Goal: Task Accomplishment & Management: Manage account settings

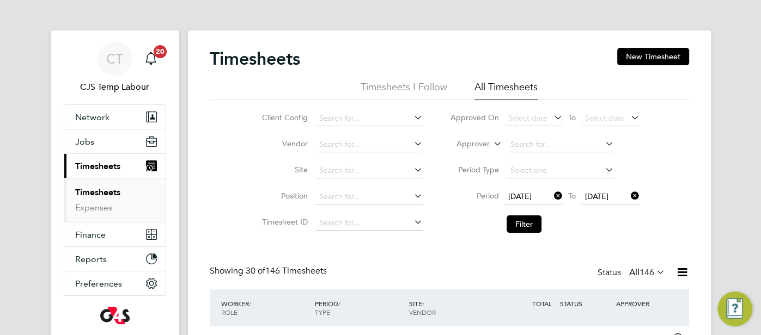
click at [552, 198] on icon at bounding box center [552, 195] width 0 height 15
click at [628, 197] on icon at bounding box center [628, 195] width 0 height 15
drag, startPoint x: 499, startPoint y: 146, endPoint x: 490, endPoint y: 155, distance: 12.7
click at [491, 146] on icon at bounding box center [491, 141] width 0 height 10
drag, startPoint x: 480, startPoint y: 158, endPoint x: 512, endPoint y: 155, distance: 32.3
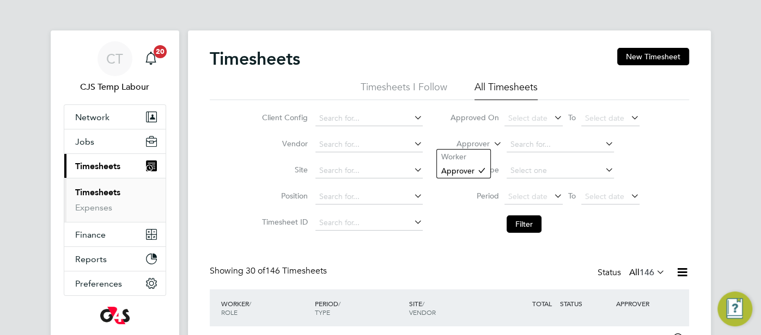
click at [484, 158] on li "Worker" at bounding box center [463, 157] width 53 height 14
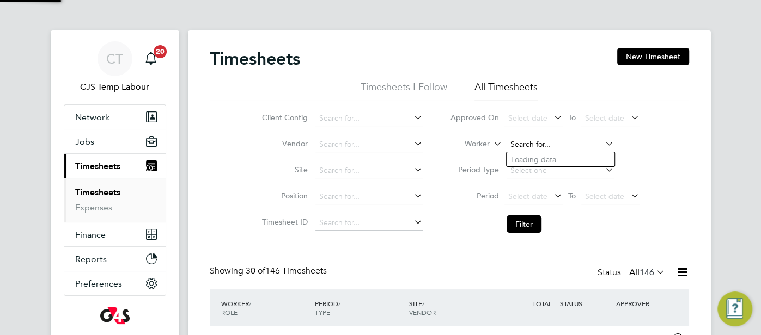
click at [534, 145] on input at bounding box center [559, 144] width 107 height 15
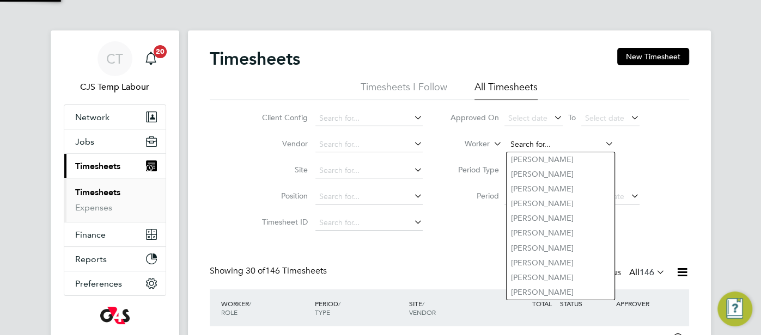
paste input "Nuh Gedi"
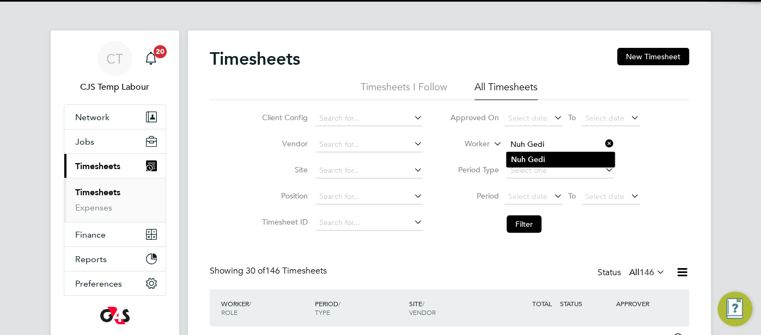
type input "Nuh Gedi"
click at [541, 157] on b "Gedi" at bounding box center [536, 159] width 17 height 9
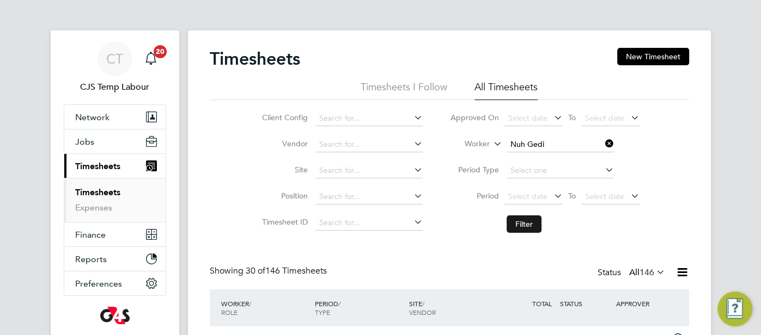
click at [524, 224] on button "Filter" at bounding box center [523, 224] width 35 height 17
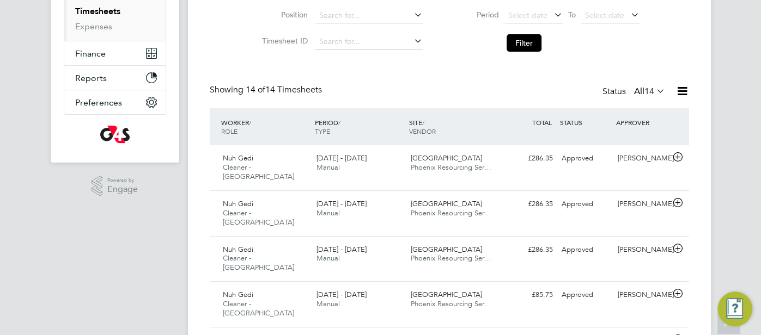
click at [654, 92] on icon at bounding box center [654, 90] width 0 height 15
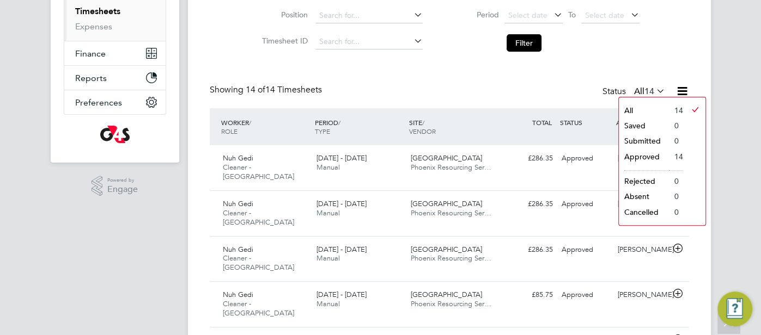
click at [658, 155] on li "Approved" at bounding box center [644, 156] width 50 height 15
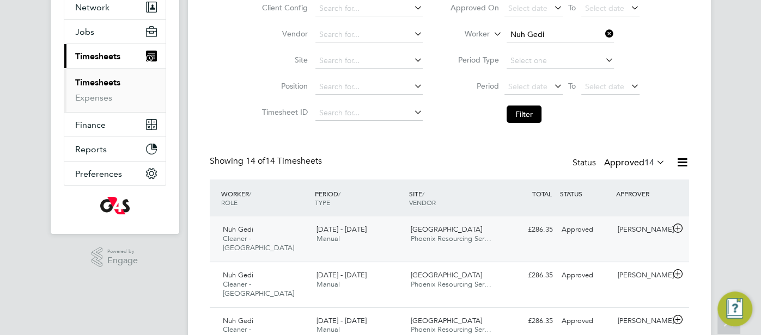
click at [517, 236] on div "£286.35 Approved" at bounding box center [528, 230] width 57 height 18
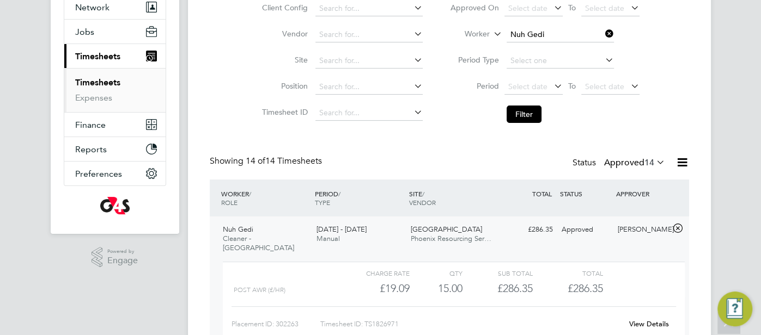
click at [649, 320] on link "View Details" at bounding box center [649, 324] width 40 height 9
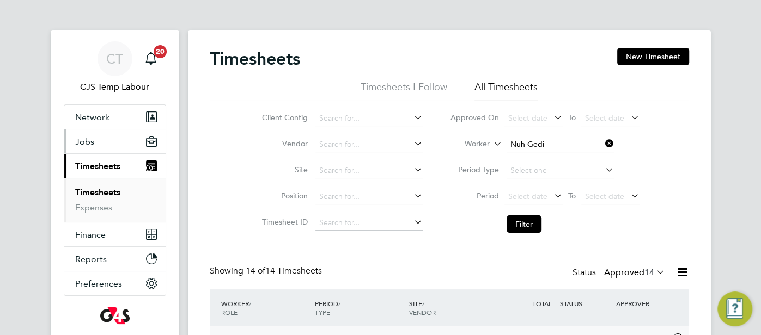
click at [94, 142] on button "Jobs" at bounding box center [114, 142] width 101 height 24
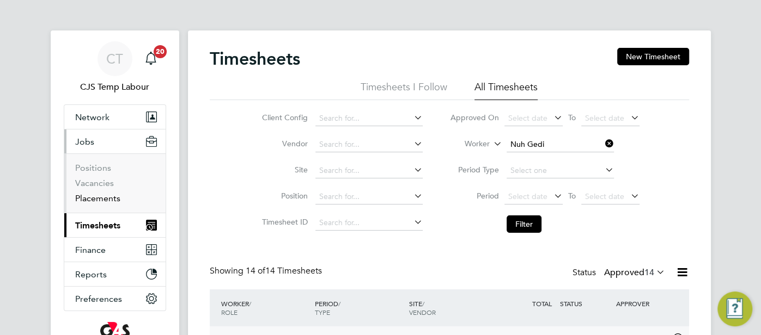
click at [117, 195] on link "Placements" at bounding box center [97, 198] width 45 height 10
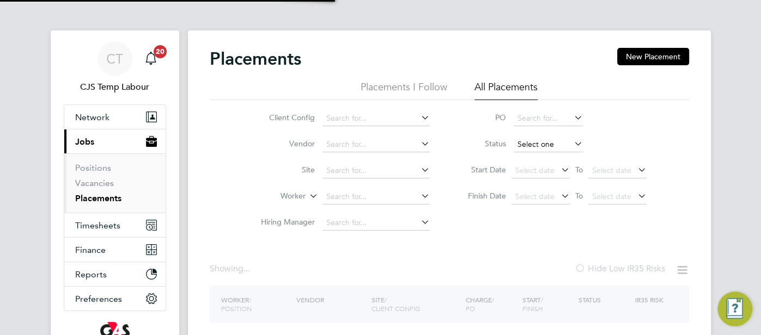
click at [536, 143] on input at bounding box center [547, 144] width 69 height 15
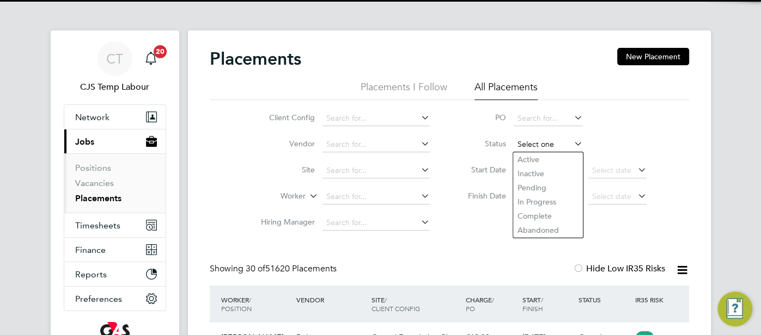
scroll to position [41, 94]
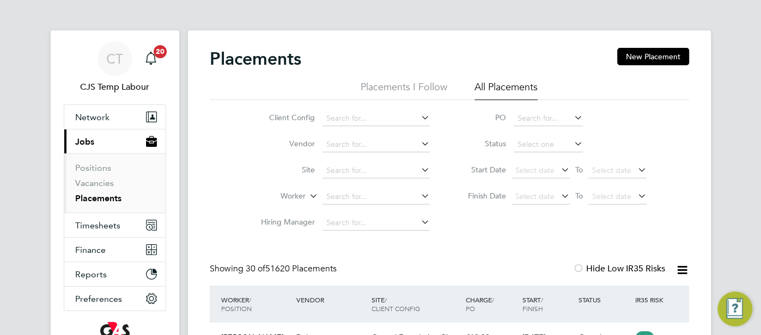
click at [527, 156] on li "Active" at bounding box center [548, 159] width 70 height 14
type input "Active"
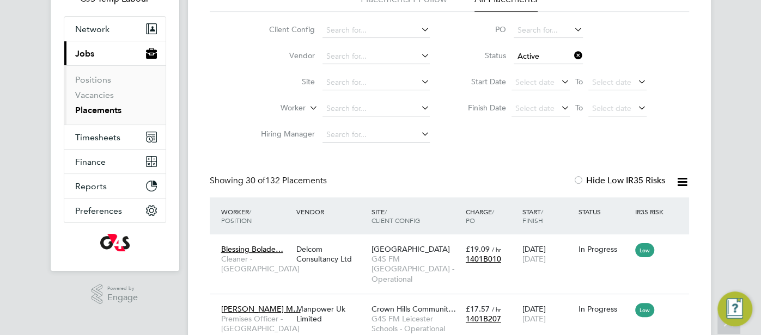
click at [681, 183] on icon at bounding box center [682, 182] width 14 height 14
click at [609, 206] on li "Download Placements Report" at bounding box center [629, 207] width 116 height 15
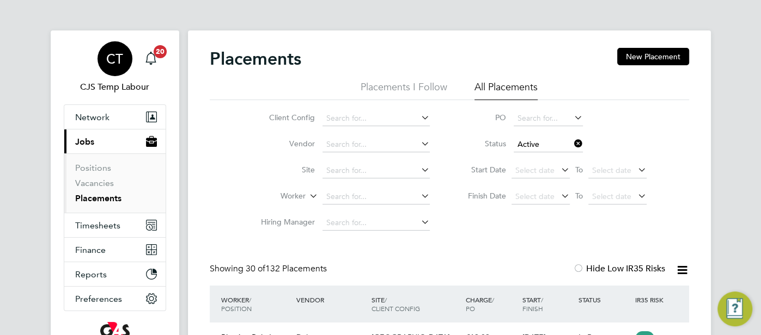
click at [117, 64] on span "CT" at bounding box center [114, 59] width 17 height 14
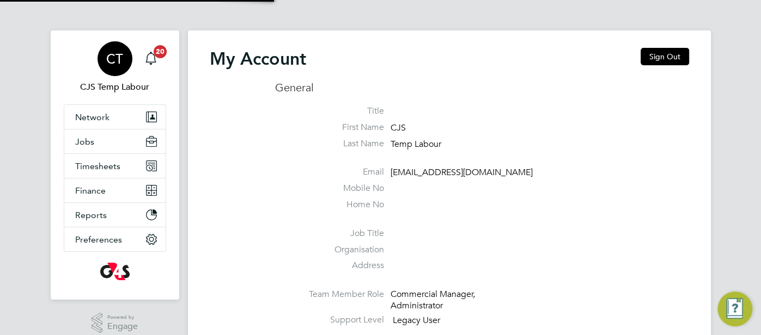
type input "cjs.templabour@uk.g4s.com"
click at [669, 58] on button "Sign Out" at bounding box center [664, 56] width 48 height 17
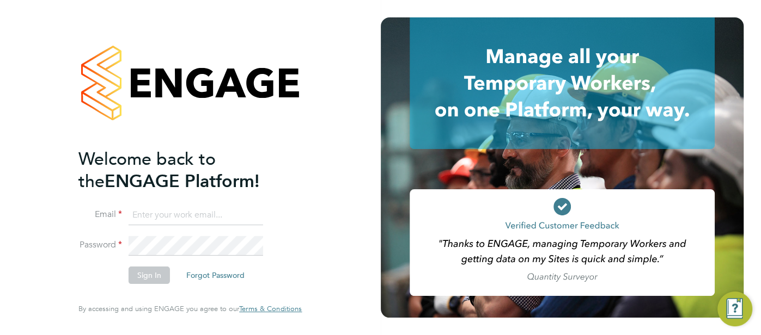
type input "cjs.templabour@uk.g4s.com"
drag, startPoint x: 254, startPoint y: 213, endPoint x: 132, endPoint y: 213, distance: 122.5
click at [129, 213] on input "cjs.templabour@uk.g4s.com" at bounding box center [195, 216] width 134 height 20
type input "cjs.ess@uk.g4s.com"
click at [151, 273] on button "Sign In" at bounding box center [148, 275] width 41 height 17
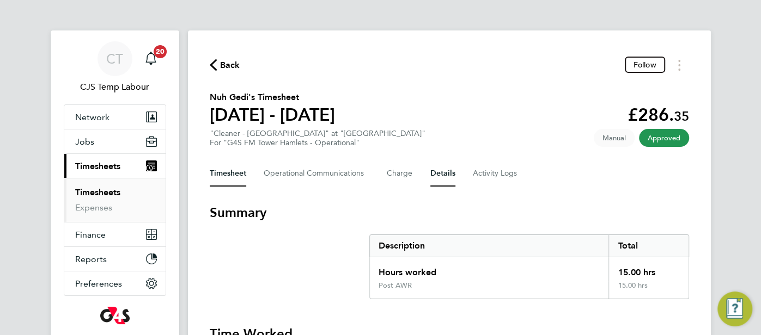
click at [446, 177] on button "Details" at bounding box center [442, 174] width 25 height 26
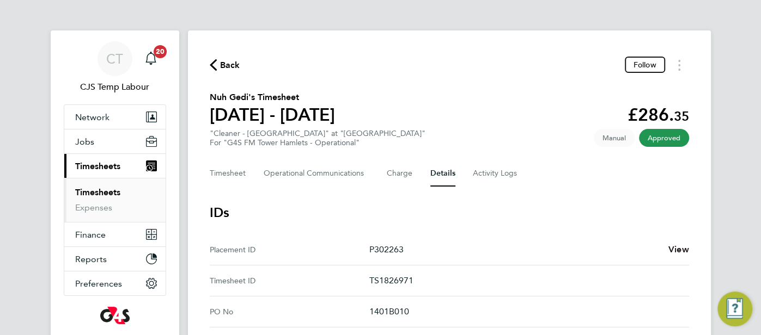
click at [681, 250] on span "View" at bounding box center [678, 249] width 21 height 10
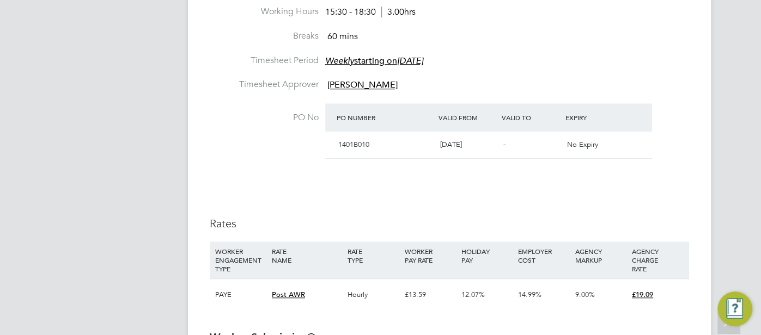
scroll to position [554, 0]
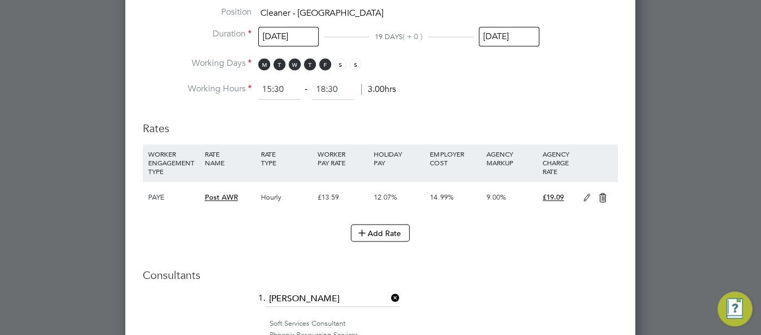
click at [587, 197] on icon at bounding box center [587, 198] width 14 height 9
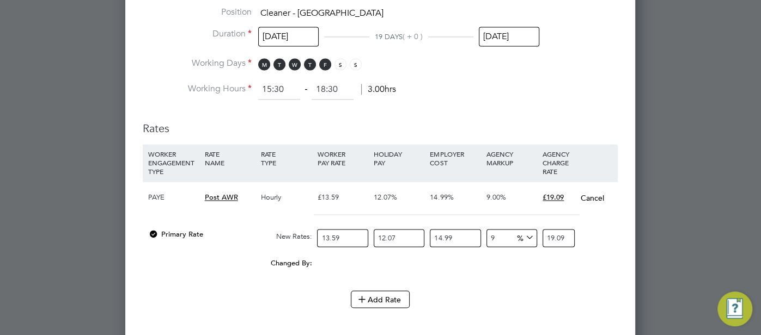
drag, startPoint x: 502, startPoint y: 231, endPoint x: 483, endPoint y: 232, distance: 18.5
click at [481, 233] on div "Primary Rate New Rates: 13.59 12.07 n/a 14.99 n/a 9 0 % 19.09" at bounding box center [380, 238] width 475 height 29
type input "6"
type input "18.564137133822"
type input "6"
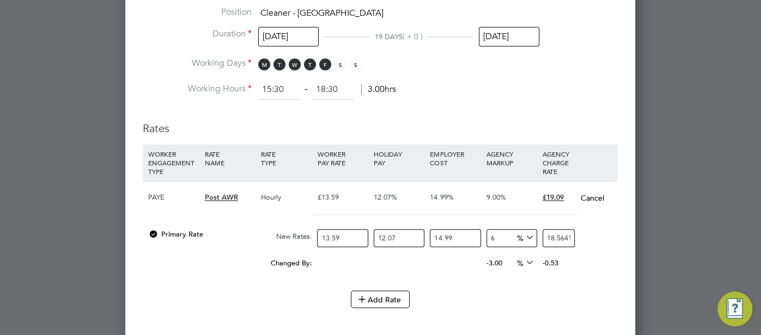
click at [595, 259] on div "-0.53" at bounding box center [568, 263] width 56 height 21
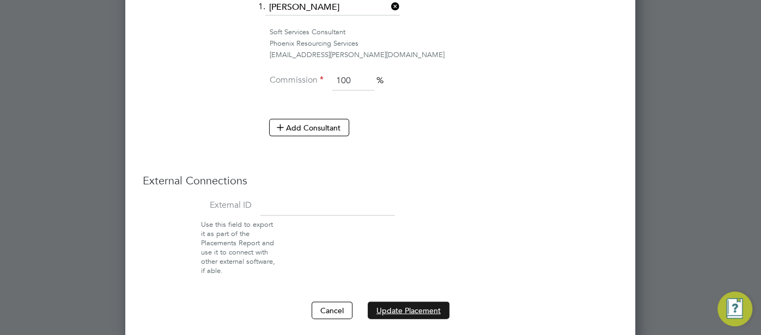
click at [436, 304] on button "Update Placement" at bounding box center [409, 310] width 82 height 17
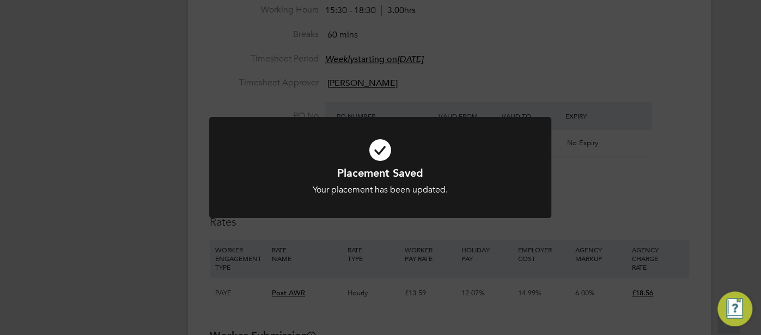
click at [378, 149] on icon at bounding box center [379, 150] width 283 height 42
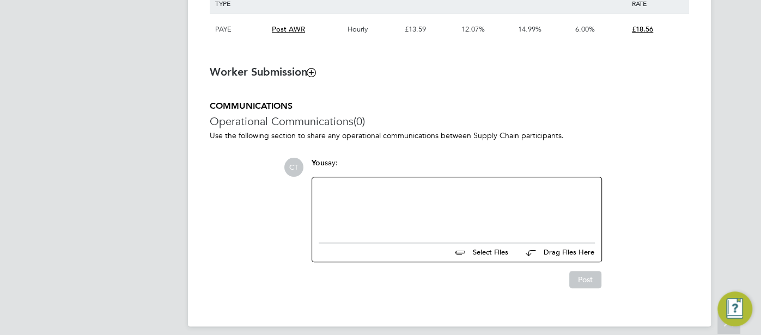
click at [413, 204] on div at bounding box center [457, 207] width 276 height 47
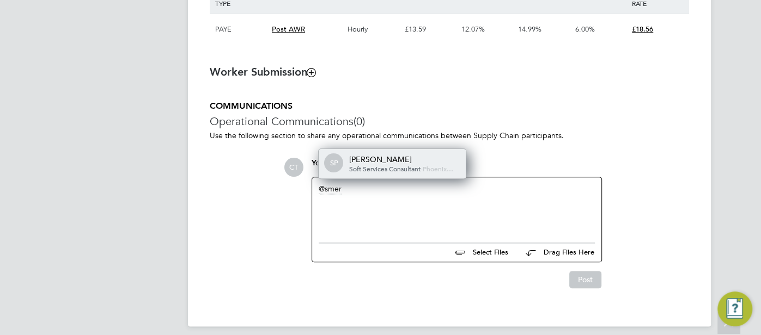
click at [409, 161] on div "Smeraldo Porcaro" at bounding box center [403, 160] width 109 height 10
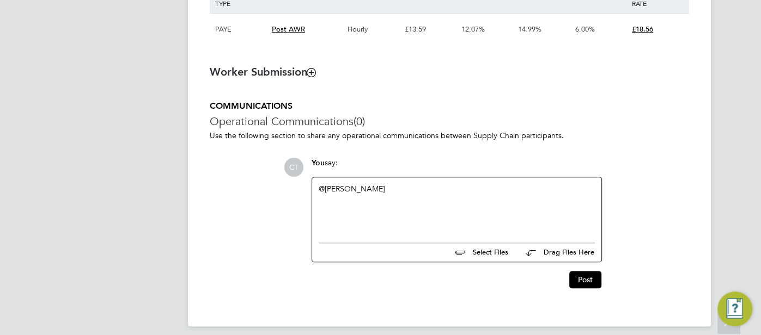
click at [425, 191] on div "@Smeraldo Porcaro ​" at bounding box center [457, 207] width 276 height 47
paste div
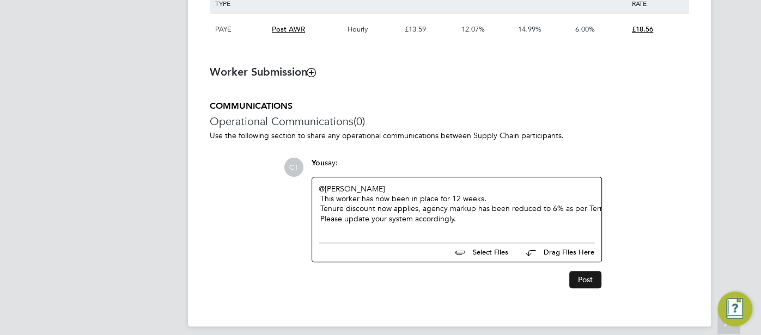
click at [580, 276] on button "Post" at bounding box center [585, 279] width 32 height 17
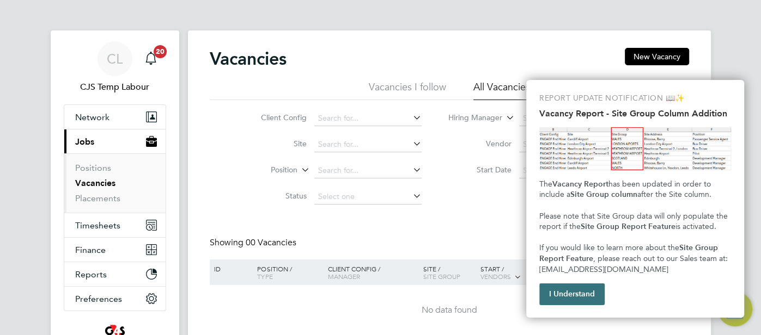
click at [559, 301] on button "I Understand" at bounding box center [571, 295] width 65 height 22
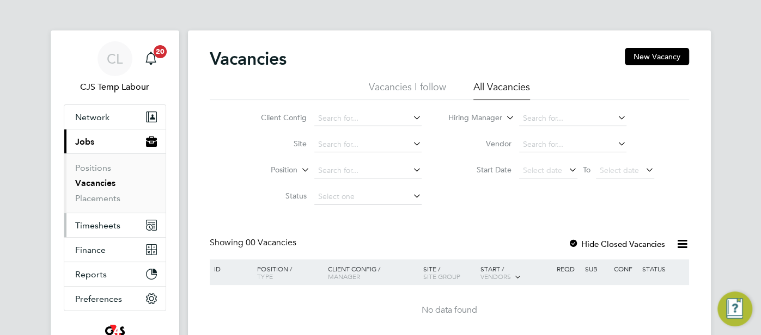
click at [104, 221] on span "Timesheets" at bounding box center [97, 226] width 45 height 10
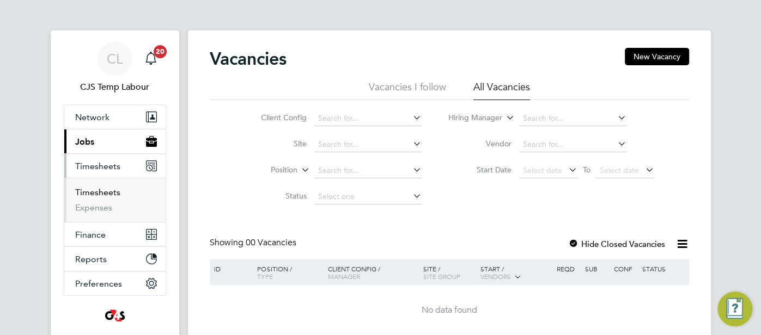
click at [102, 191] on link "Timesheets" at bounding box center [97, 192] width 45 height 10
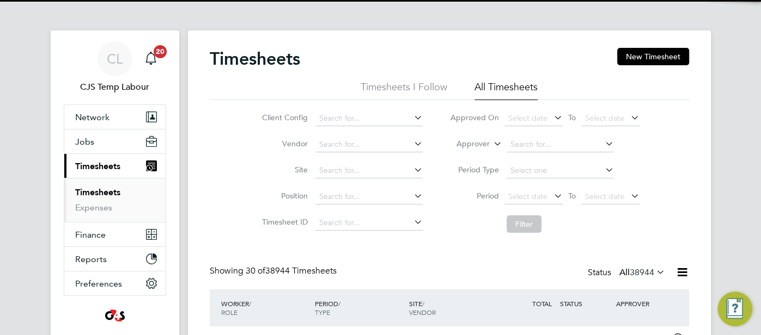
click at [491, 145] on icon at bounding box center [491, 141] width 0 height 10
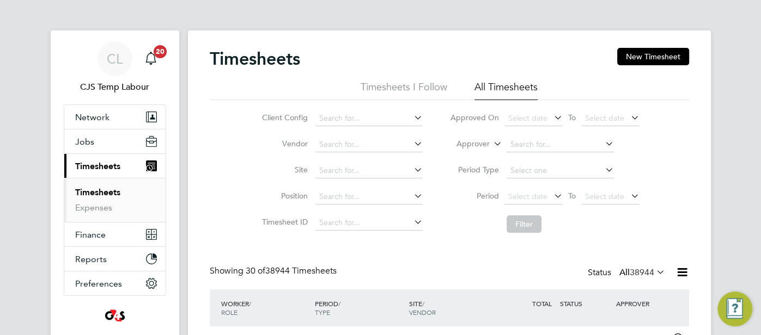
drag, startPoint x: 482, startPoint y: 154, endPoint x: 504, endPoint y: 153, distance: 21.8
click at [483, 154] on li "Worker" at bounding box center [463, 157] width 53 height 14
click at [513, 144] on input at bounding box center [559, 144] width 107 height 15
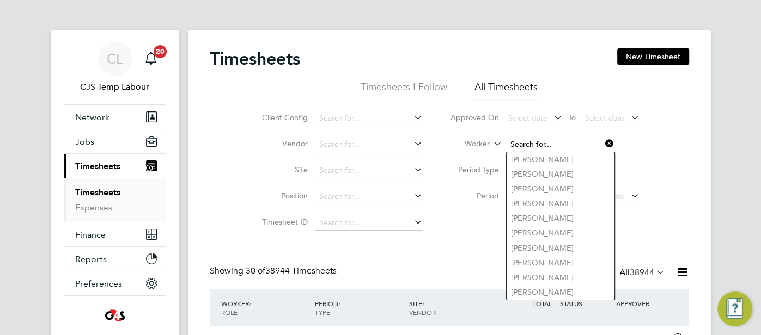
click at [536, 142] on input at bounding box center [559, 144] width 107 height 15
click at [533, 142] on input at bounding box center [559, 144] width 107 height 15
paste input "[PERSON_NAME]"
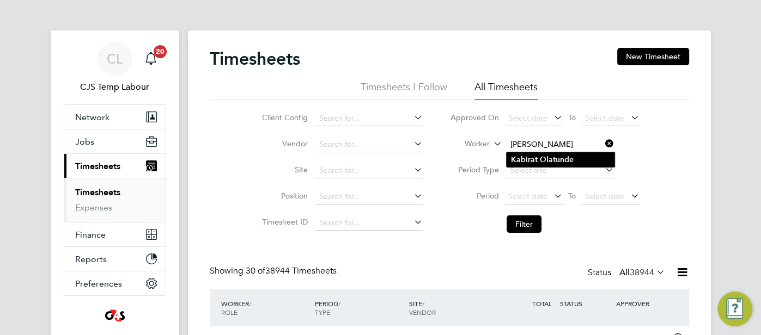
type input "[PERSON_NAME]"
click at [573, 160] on li "Kabirat Olatunde" at bounding box center [560, 159] width 108 height 15
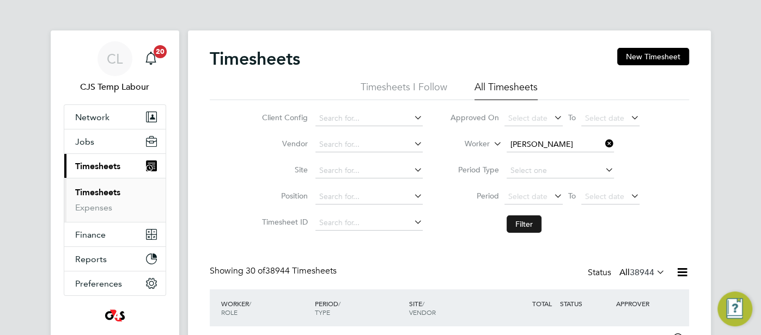
click at [518, 223] on button "Filter" at bounding box center [523, 224] width 35 height 17
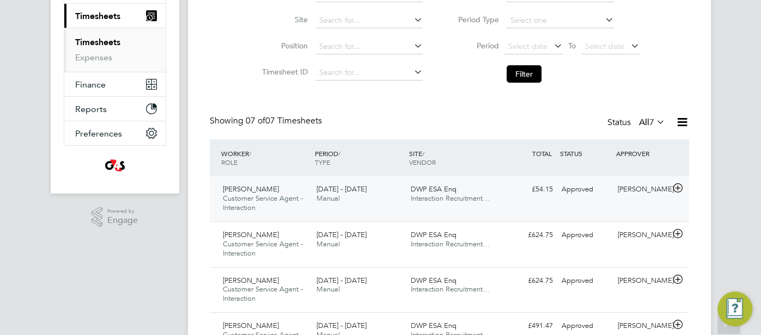
click at [572, 189] on div "Approved" at bounding box center [585, 190] width 57 height 18
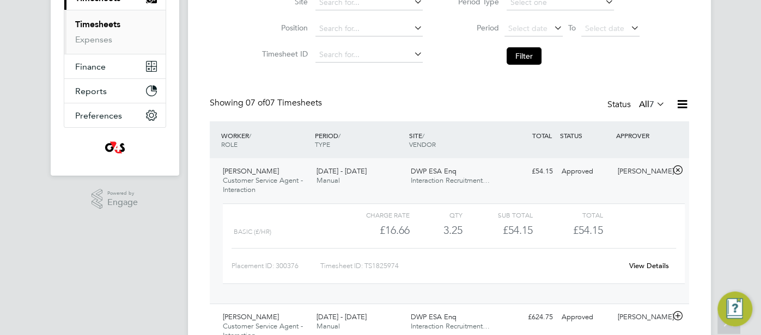
click at [640, 264] on link "View Details" at bounding box center [649, 265] width 40 height 9
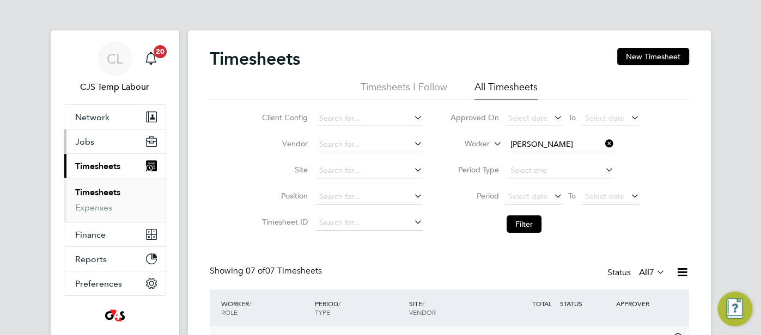
click at [91, 142] on span "Jobs" at bounding box center [84, 142] width 19 height 10
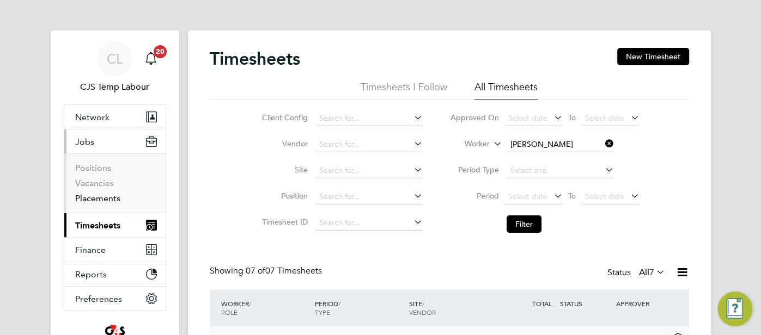
click at [108, 200] on link "Placements" at bounding box center [97, 198] width 45 height 10
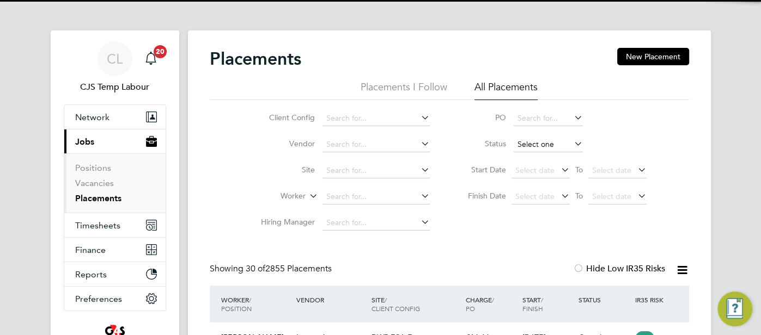
scroll to position [51, 94]
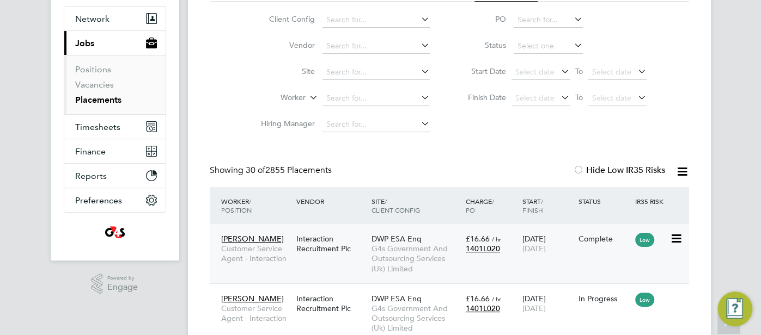
click at [486, 237] on span "£16.66" at bounding box center [478, 239] width 24 height 10
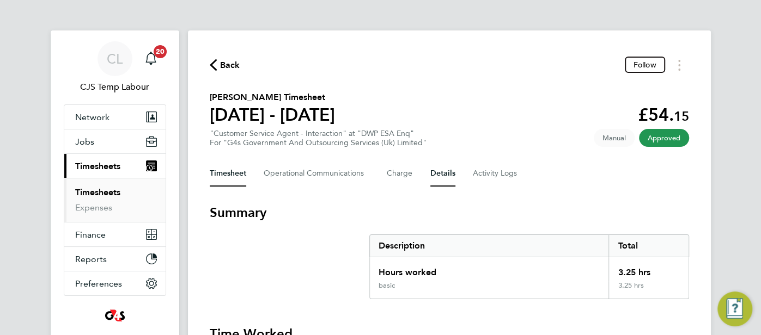
click at [446, 171] on button "Details" at bounding box center [442, 174] width 25 height 26
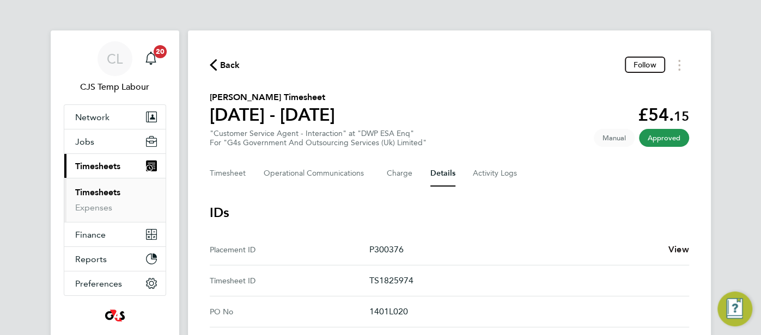
click at [682, 245] on span "View" at bounding box center [678, 249] width 21 height 10
click at [87, 146] on button "Jobs" at bounding box center [114, 142] width 101 height 24
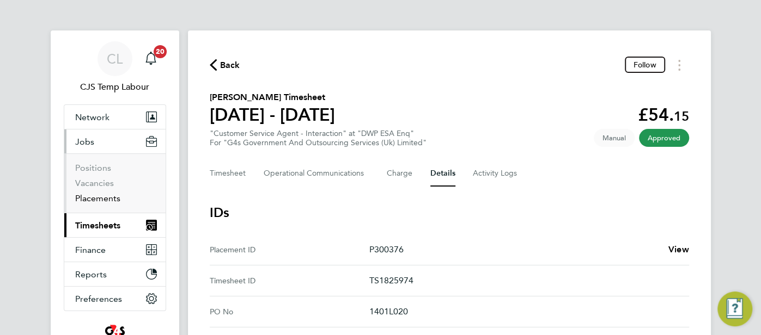
click at [97, 199] on link "Placements" at bounding box center [97, 198] width 45 height 10
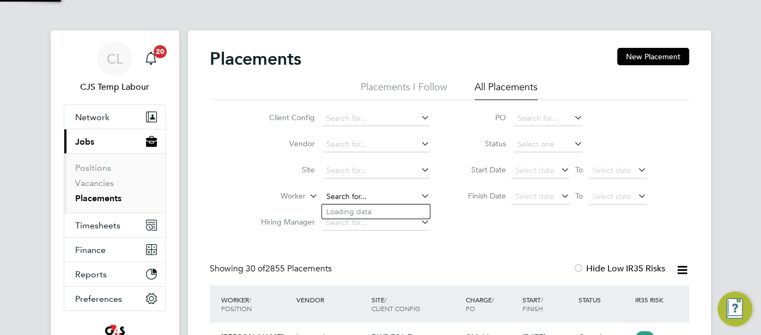
click at [354, 191] on input at bounding box center [375, 196] width 107 height 15
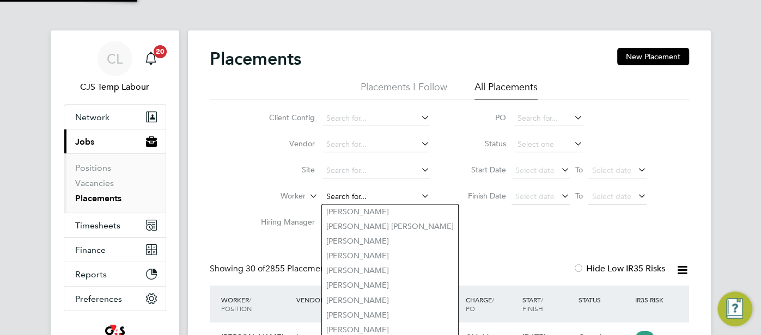
paste input "Oluwatosin Adeyemi"
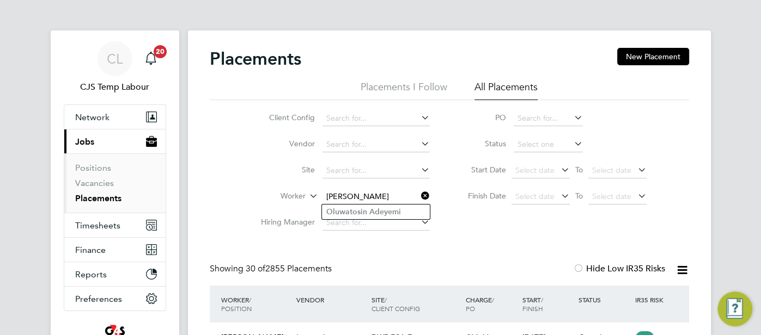
click at [413, 203] on input "Oluwatosin Adeyemi" at bounding box center [375, 196] width 107 height 15
type input "Oluwatosin Adeyemi"
click at [409, 206] on li "Oluwatosin Adeyemi" at bounding box center [376, 212] width 108 height 15
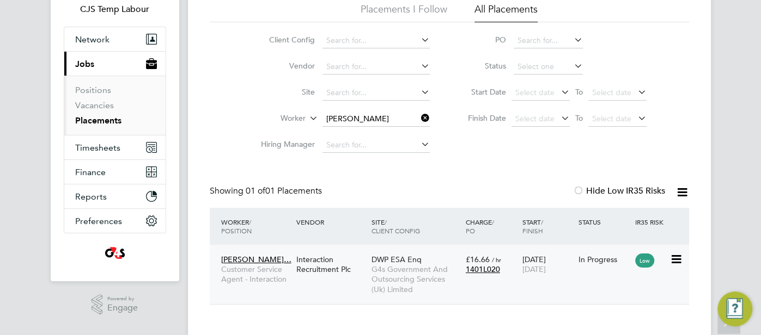
click at [585, 262] on div "In Progress" at bounding box center [603, 260] width 51 height 10
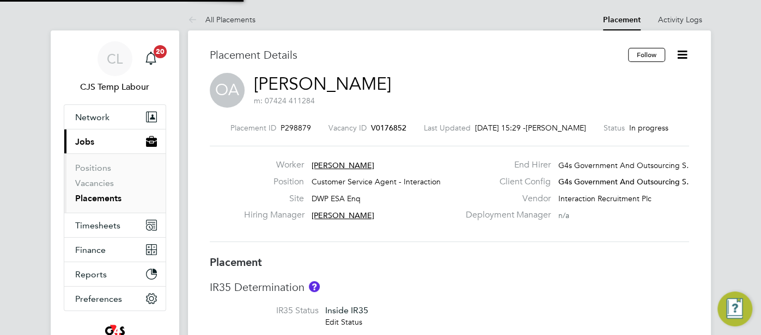
type input "[PERSON_NAME]"
type input "[DATE]"
type input "08:00"
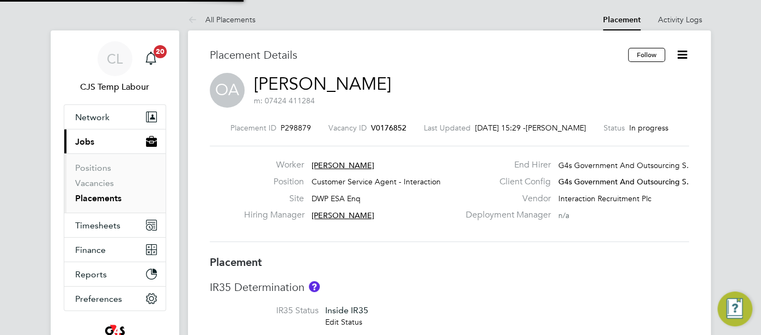
type input "18:00"
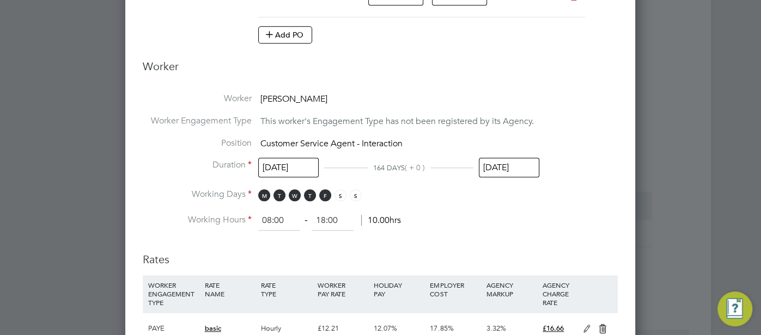
click at [514, 168] on input "[DATE]" at bounding box center [509, 168] width 60 height 20
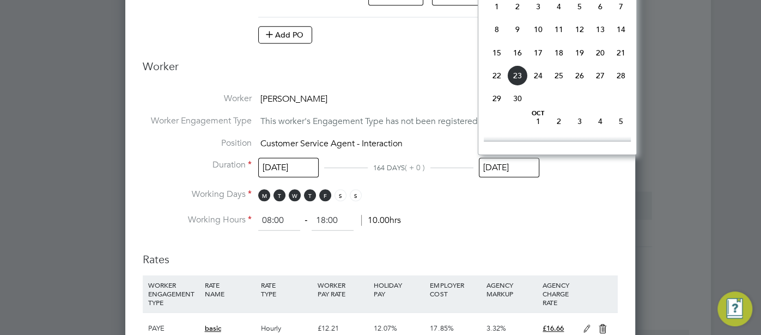
drag, startPoint x: 517, startPoint y: 75, endPoint x: 523, endPoint y: 81, distance: 8.5
click at [517, 76] on span "23" at bounding box center [517, 75] width 21 height 21
type input "[DATE]"
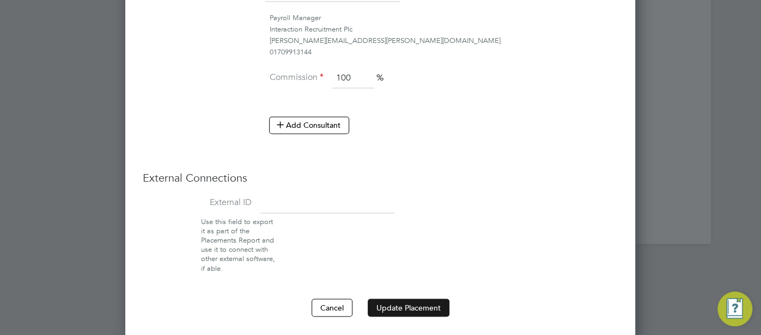
click at [408, 308] on button "Update Placement" at bounding box center [409, 307] width 82 height 17
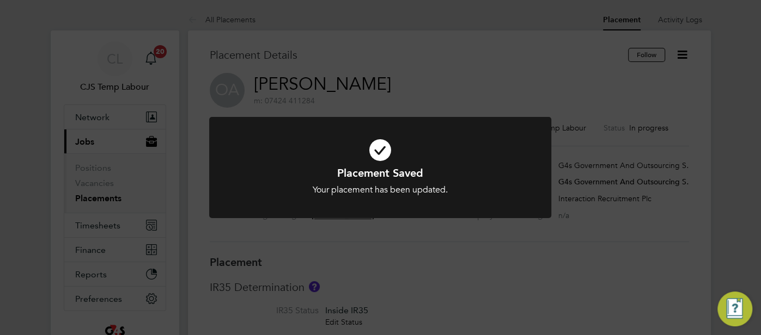
click at [380, 151] on icon at bounding box center [379, 150] width 283 height 42
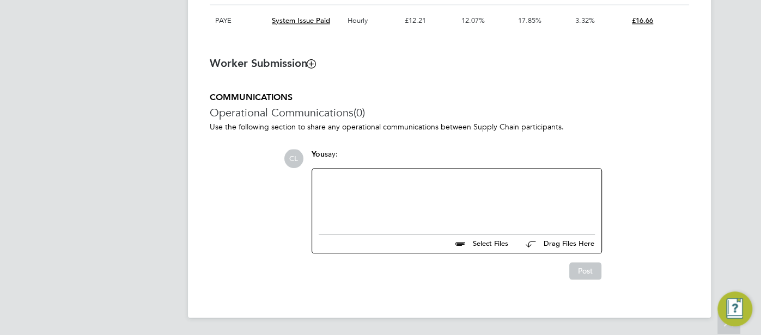
click at [439, 206] on div at bounding box center [457, 198] width 276 height 47
click at [587, 276] on button "Post" at bounding box center [585, 270] width 32 height 17
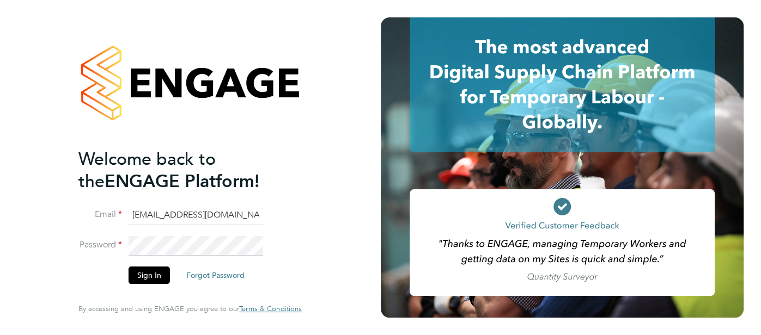
click at [224, 217] on input "[EMAIL_ADDRESS][DOMAIN_NAME]" at bounding box center [195, 216] width 134 height 20
type input "[EMAIL_ADDRESS][DOMAIN_NAME]"
click at [155, 272] on button "Sign In" at bounding box center [148, 275] width 41 height 17
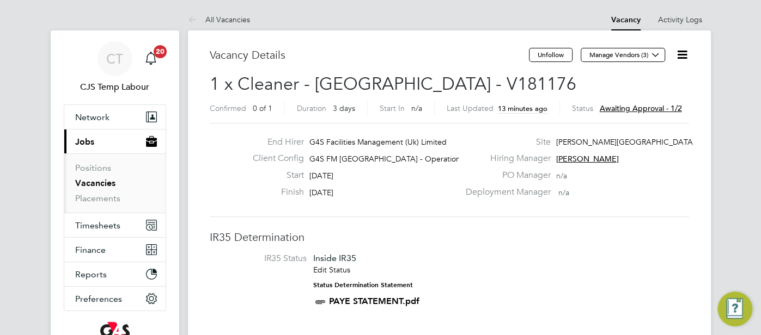
click at [688, 51] on icon at bounding box center [682, 55] width 14 height 14
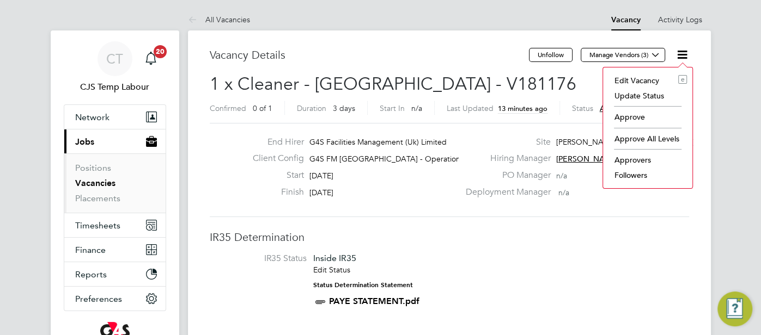
click at [640, 114] on li "Approve" at bounding box center [647, 116] width 78 height 15
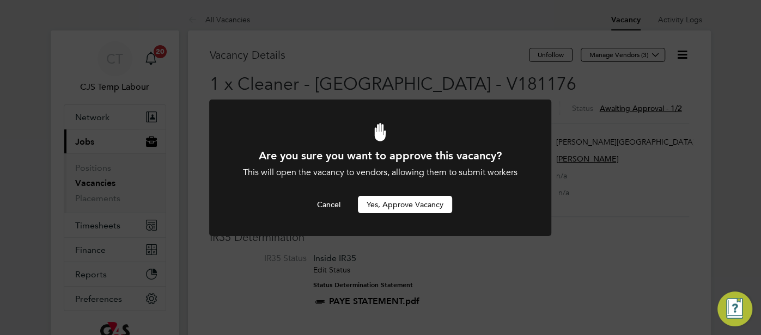
click at [394, 210] on button "Yes, Approve Vacancy" at bounding box center [405, 204] width 94 height 17
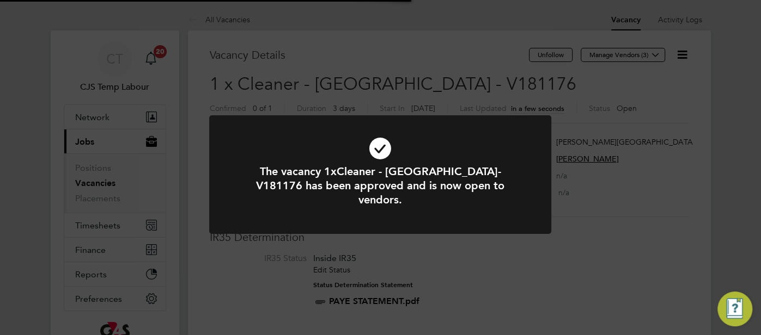
scroll to position [32, 76]
drag, startPoint x: 379, startPoint y: 150, endPoint x: 411, endPoint y: 124, distance: 41.1
click at [380, 145] on icon at bounding box center [379, 148] width 283 height 42
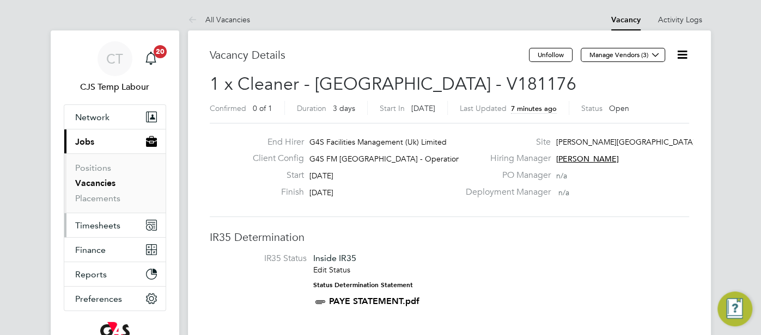
click at [108, 227] on span "Timesheets" at bounding box center [97, 226] width 45 height 10
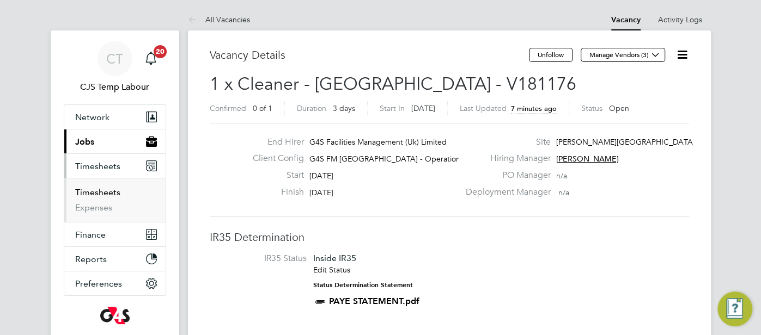
click at [101, 195] on link "Timesheets" at bounding box center [97, 192] width 45 height 10
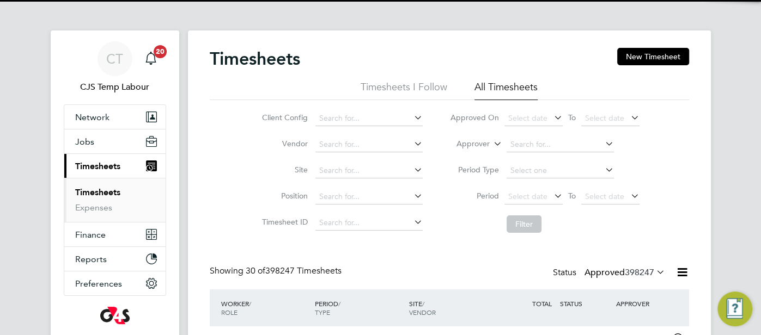
scroll to position [27, 94]
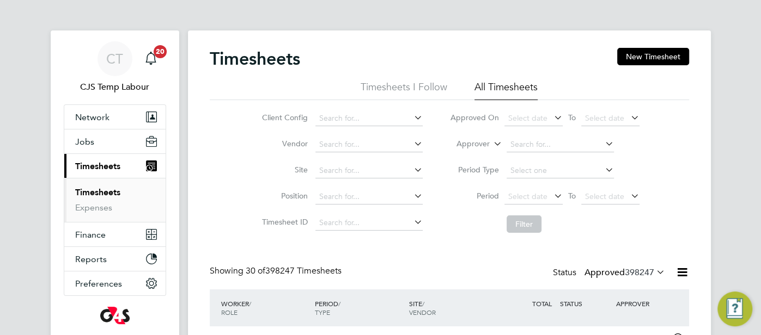
click at [491, 143] on icon at bounding box center [491, 141] width 0 height 10
click at [482, 155] on li "Worker" at bounding box center [463, 157] width 53 height 14
click at [518, 143] on input at bounding box center [559, 144] width 107 height 15
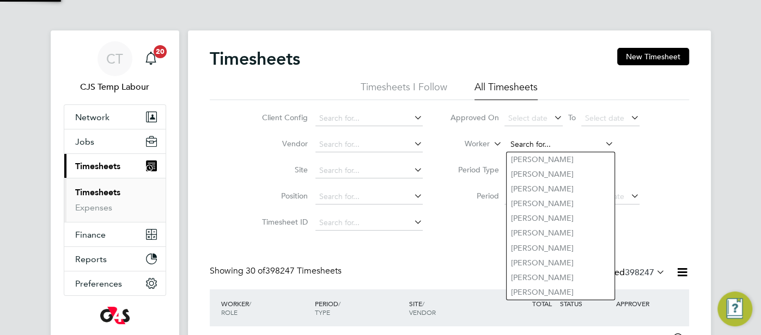
paste input "Tioluwase Fawole"
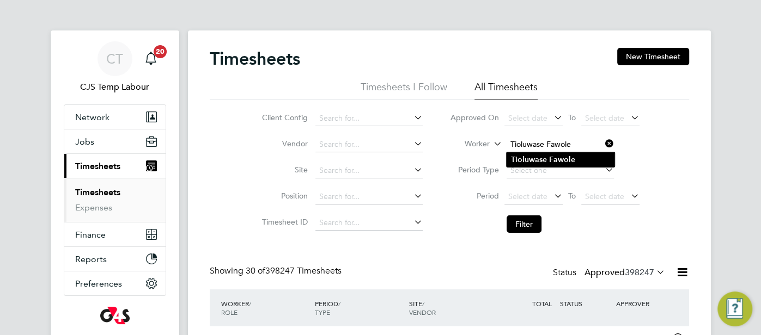
type input "Tioluwase Fawole"
click at [530, 155] on b "Tioluwase" at bounding box center [529, 159] width 36 height 9
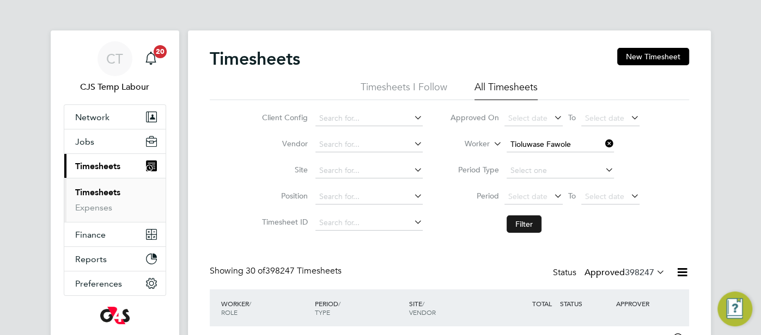
click at [527, 219] on button "Filter" at bounding box center [523, 224] width 35 height 17
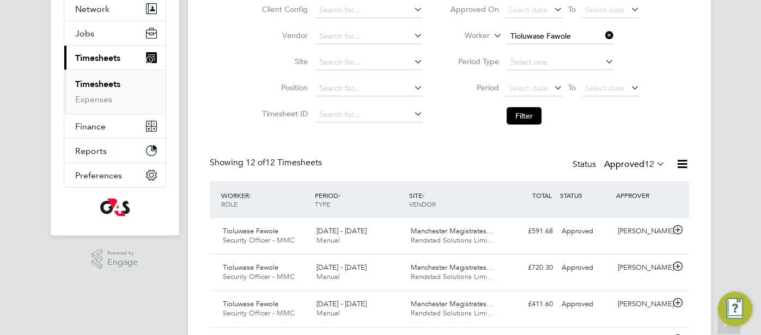
click at [654, 161] on icon at bounding box center [654, 163] width 0 height 15
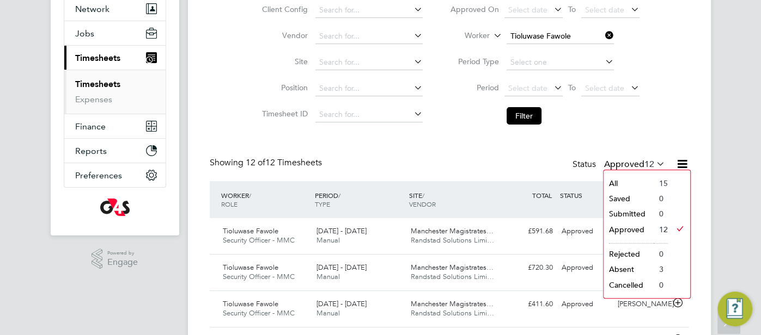
click at [470, 146] on div "Timesheets New Timesheet Timesheets I Follow All Timesheets Client Config Vendo…" at bounding box center [449, 297] width 479 height 715
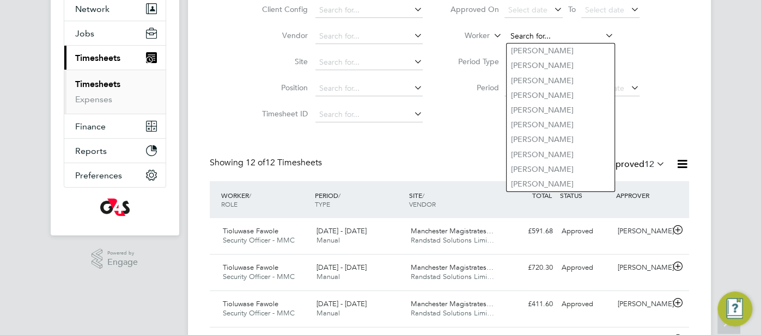
click at [540, 40] on input at bounding box center [559, 36] width 107 height 15
paste input "Idalia Alves Guterres"
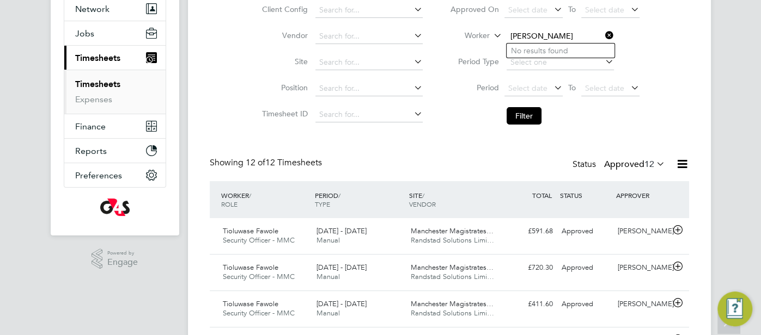
click at [553, 40] on input "Idalia Alves Guterres" at bounding box center [559, 36] width 107 height 15
click at [566, 39] on input "Idalia Guterres" at bounding box center [559, 36] width 107 height 15
click at [572, 60] on li "Idalia Alves Guterres" at bounding box center [605, 65] width 199 height 15
type input "Idalia Alves Guterres"
click at [521, 119] on button "Filter" at bounding box center [523, 115] width 35 height 17
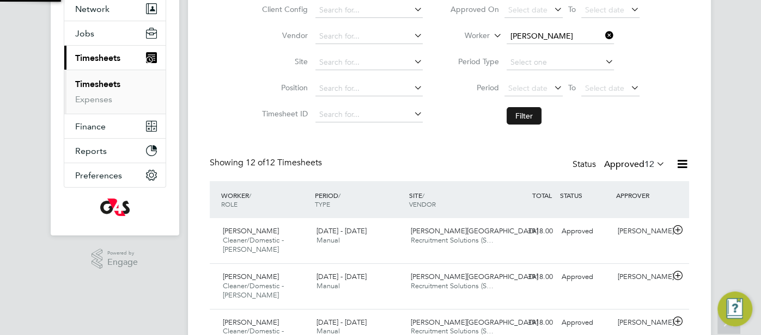
scroll to position [5, 5]
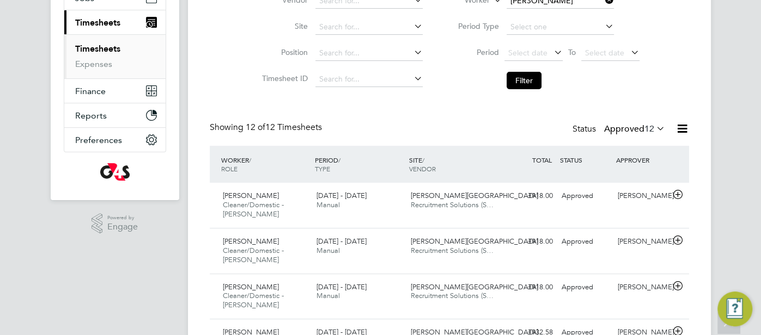
click at [654, 126] on icon at bounding box center [654, 128] width 0 height 15
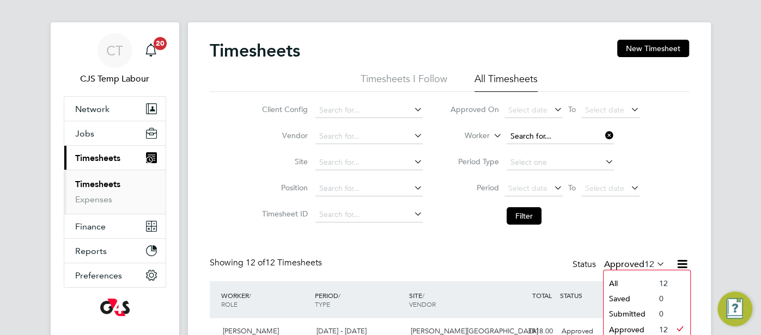
click at [540, 135] on input at bounding box center [559, 136] width 107 height 15
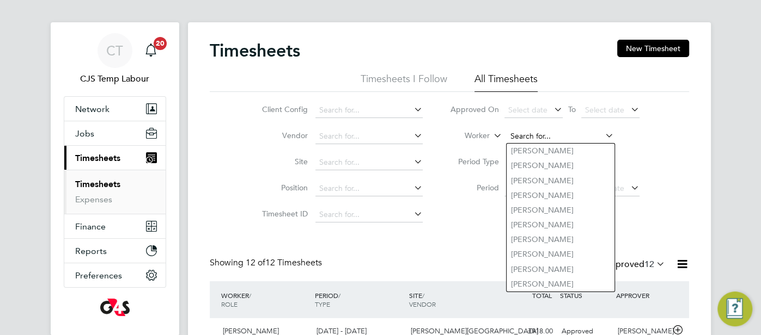
paste input "Abdullateef Okeniyi"
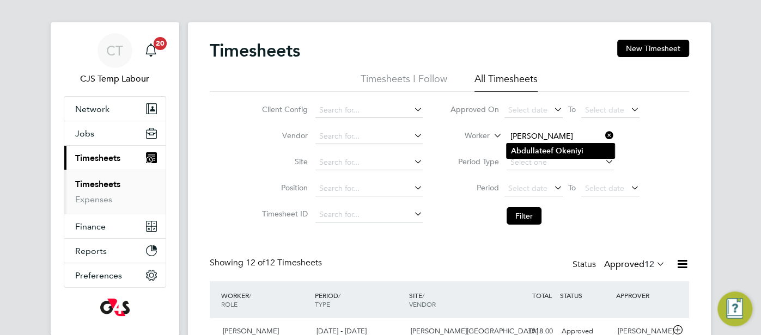
type input "Abdullateef Okeniyi"
click at [542, 146] on b "Abdullateef" at bounding box center [532, 150] width 42 height 9
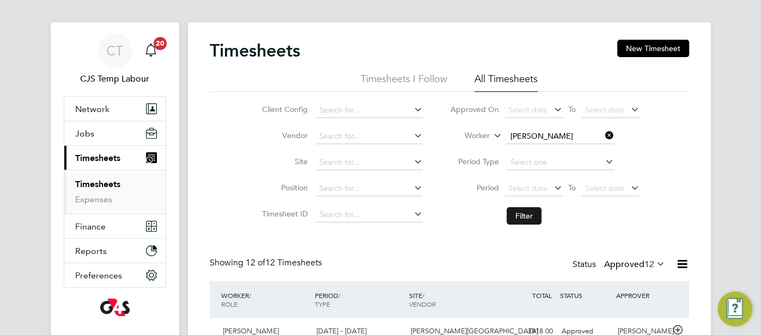
click at [525, 215] on button "Filter" at bounding box center [523, 215] width 35 height 17
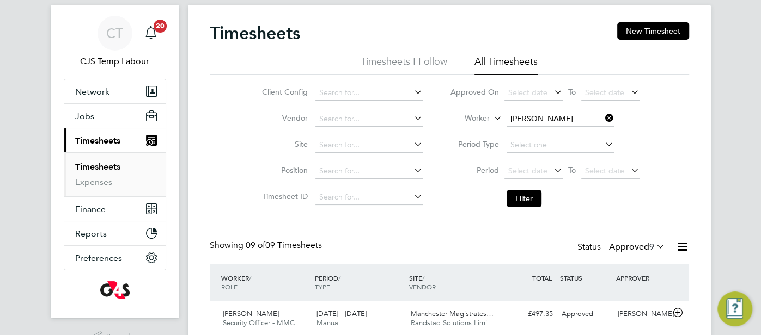
click at [654, 247] on icon at bounding box center [654, 246] width 0 height 15
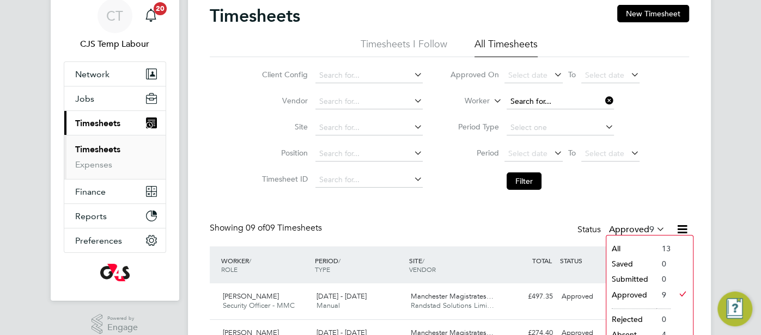
click at [566, 103] on input at bounding box center [559, 101] width 107 height 15
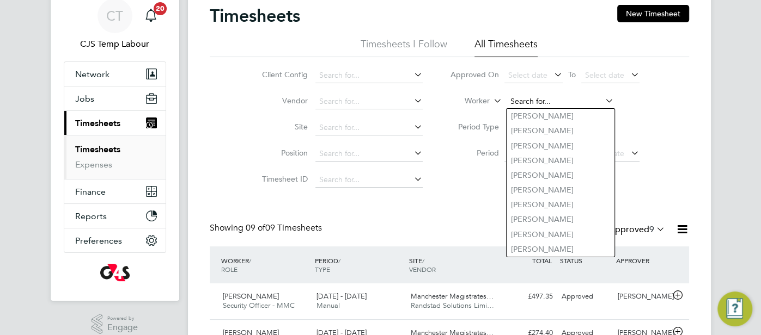
paste input "Pedro De Araujo"
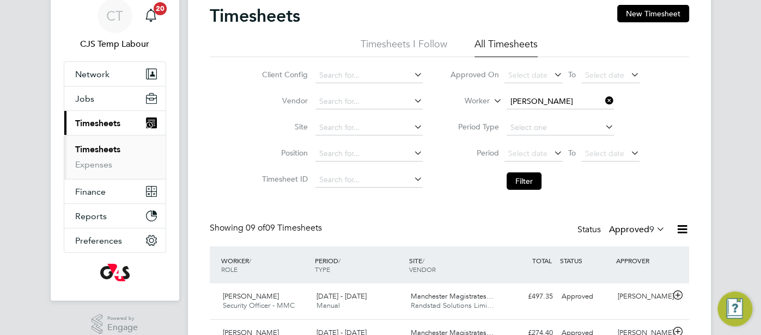
click at [577, 117] on li "Pedro De Araujo" at bounding box center [579, 116] width 147 height 15
type input "Pedro De Araujo"
click at [528, 181] on button "Filter" at bounding box center [523, 181] width 35 height 17
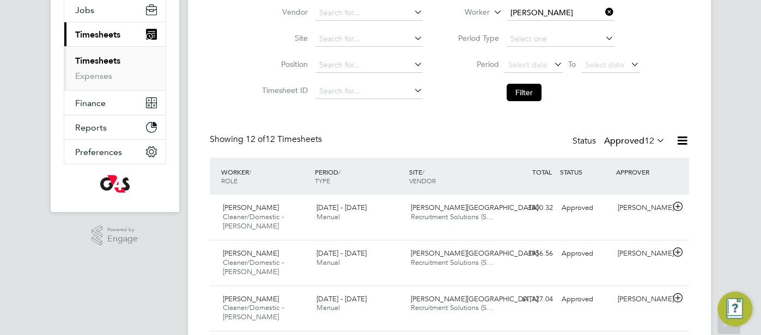
click at [654, 142] on icon at bounding box center [654, 140] width 0 height 15
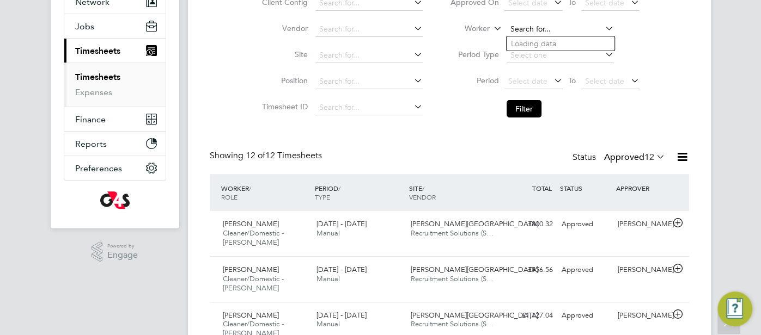
click at [551, 29] on input at bounding box center [559, 29] width 107 height 15
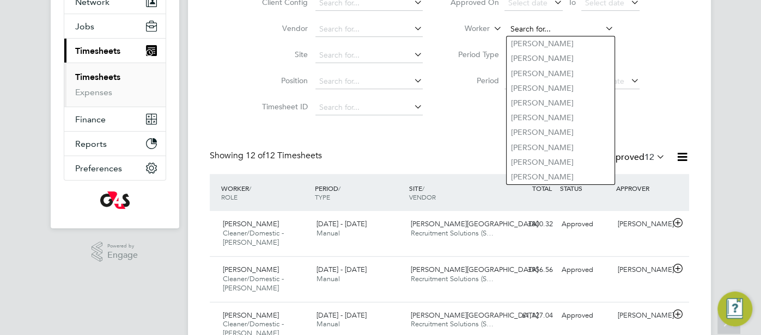
paste input "Maria-Mirabela Movileanu"
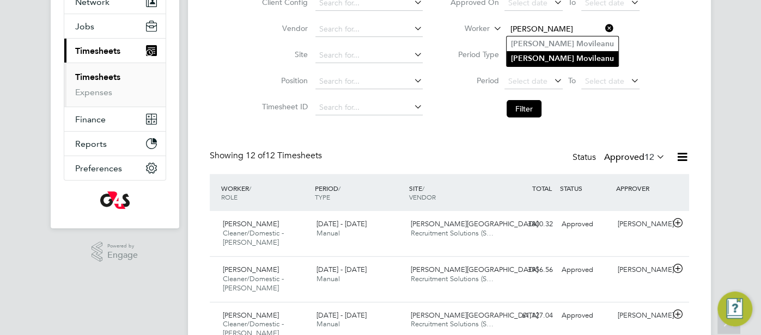
type input "Maria-Mirabela Movileanu"
click at [576, 54] on b "Movileanu" at bounding box center [595, 58] width 38 height 9
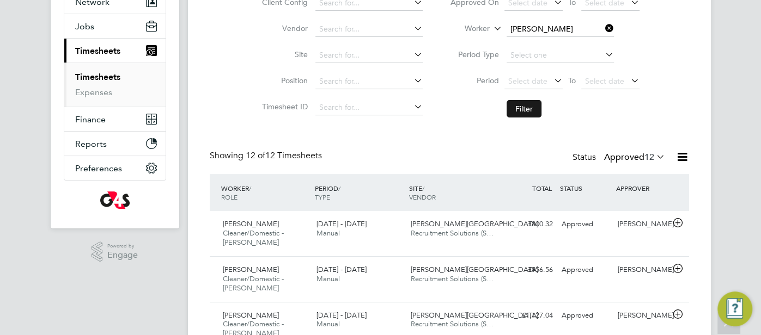
click at [521, 108] on button "Filter" at bounding box center [523, 108] width 35 height 17
click at [654, 158] on icon at bounding box center [654, 156] width 0 height 15
click at [565, 24] on input at bounding box center [559, 29] width 107 height 15
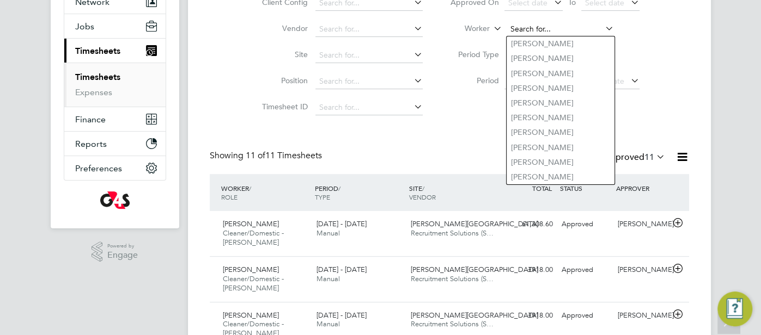
paste input "Kalu Okorie"
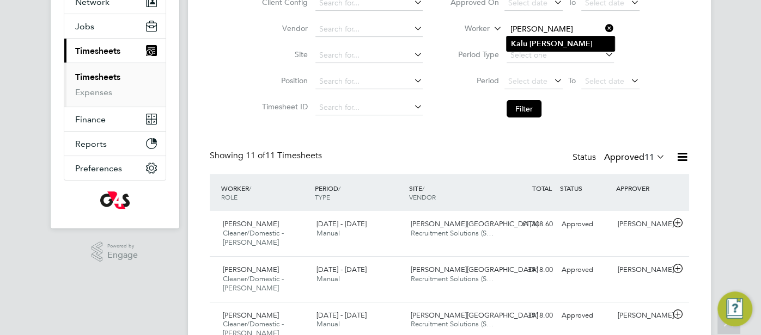
type input "Kalu Okorie"
click at [573, 48] on li "Kalu Okorie" at bounding box center [560, 43] width 108 height 15
click at [525, 106] on button "Filter" at bounding box center [523, 108] width 35 height 17
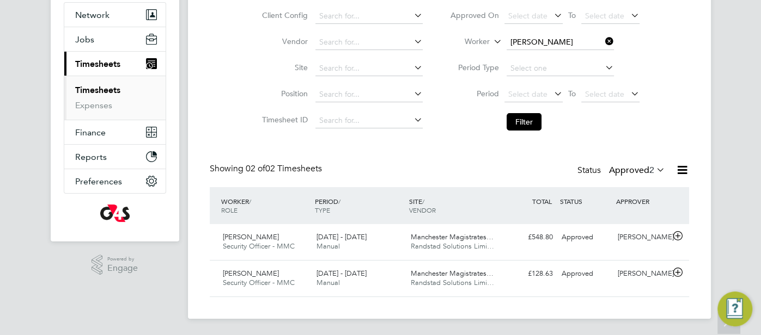
click at [654, 172] on icon at bounding box center [654, 169] width 0 height 15
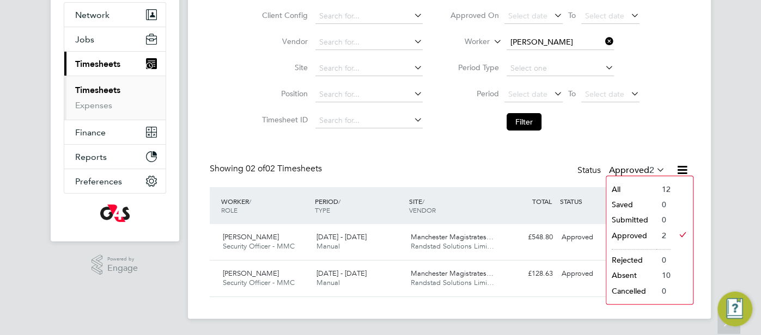
click at [644, 186] on li "All" at bounding box center [631, 189] width 50 height 15
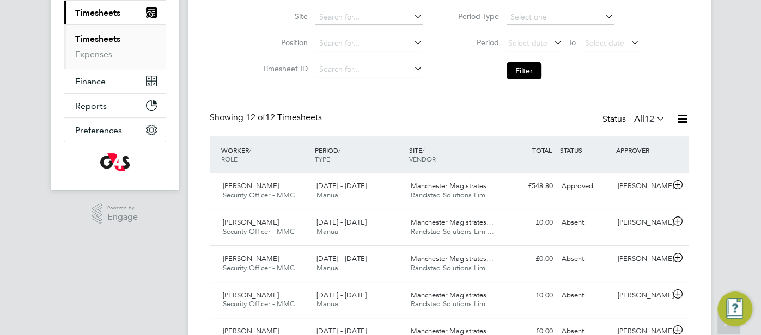
click at [654, 120] on icon at bounding box center [654, 118] width 0 height 15
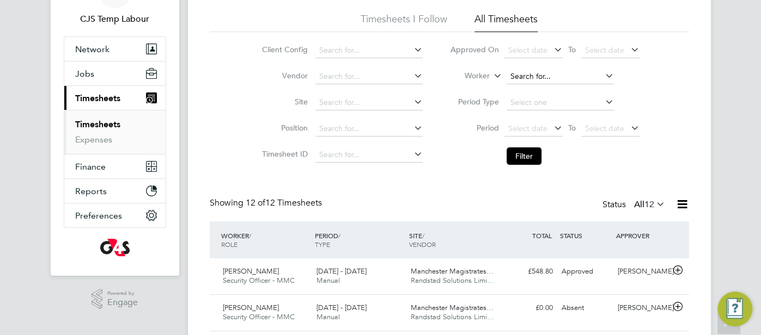
click at [549, 77] on input at bounding box center [559, 76] width 107 height 15
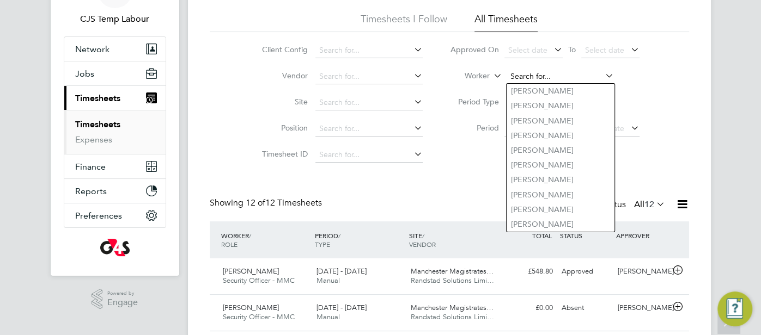
paste input "Maria Frawley"
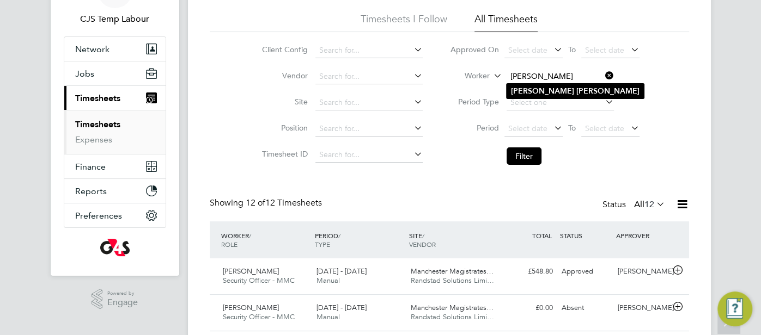
type input "Maria Frawley"
click at [576, 90] on b "Frawley" at bounding box center [607, 91] width 63 height 9
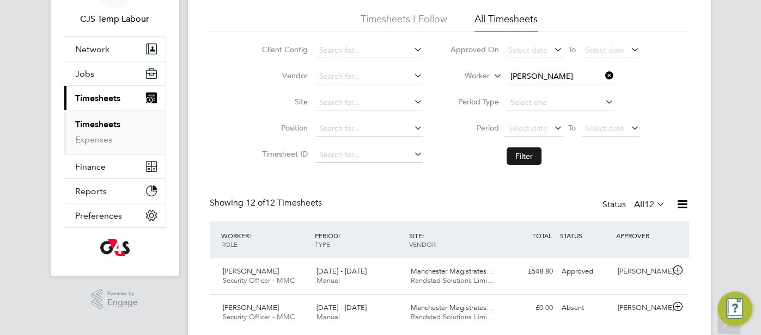
click at [522, 155] on button "Filter" at bounding box center [523, 156] width 35 height 17
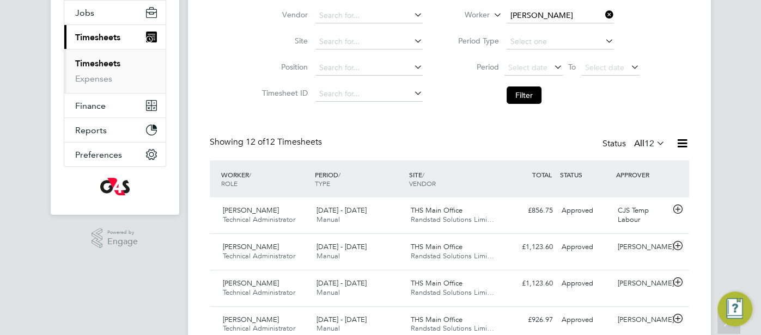
click at [654, 144] on icon at bounding box center [654, 143] width 0 height 15
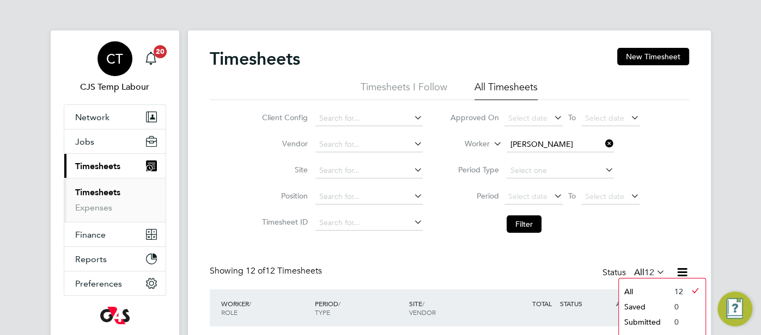
click at [117, 51] on div "CT" at bounding box center [114, 58] width 35 height 35
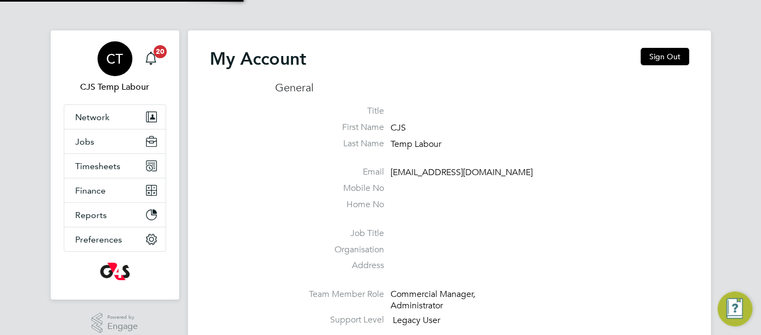
type input "cjs.templabour@uk.g4s.com"
click at [662, 58] on button "Sign Out" at bounding box center [664, 56] width 48 height 17
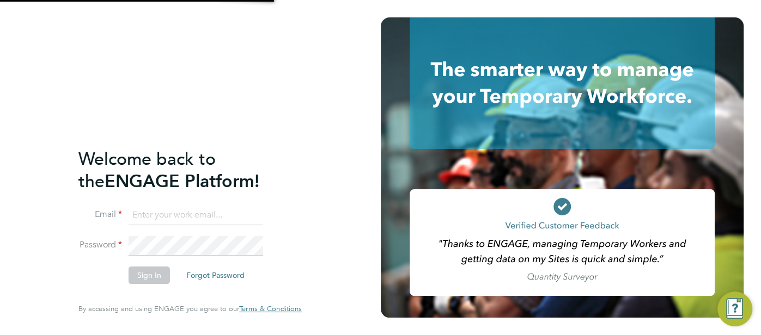
type input "cjs.templabour@uk.g4s.com"
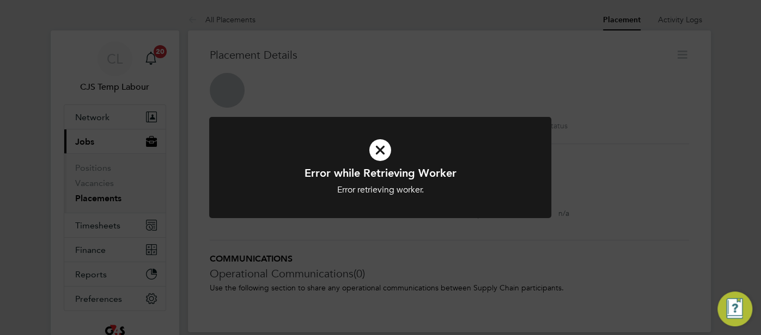
click at [389, 151] on icon at bounding box center [379, 150] width 283 height 42
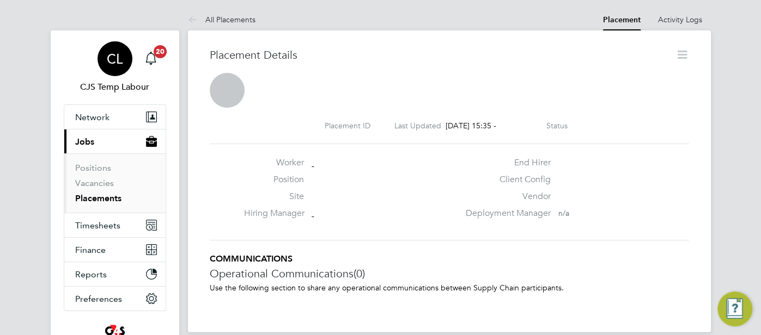
click at [117, 69] on div "CL" at bounding box center [114, 58] width 35 height 35
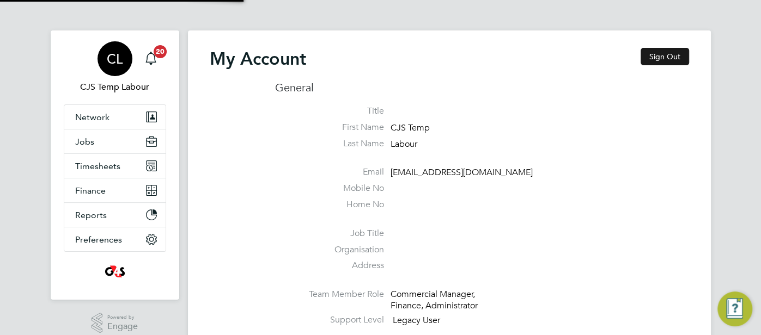
type input "[EMAIL_ADDRESS][DOMAIN_NAME]"
drag, startPoint x: 663, startPoint y: 56, endPoint x: 636, endPoint y: 48, distance: 28.4
click at [662, 56] on button "Sign Out" at bounding box center [664, 56] width 48 height 17
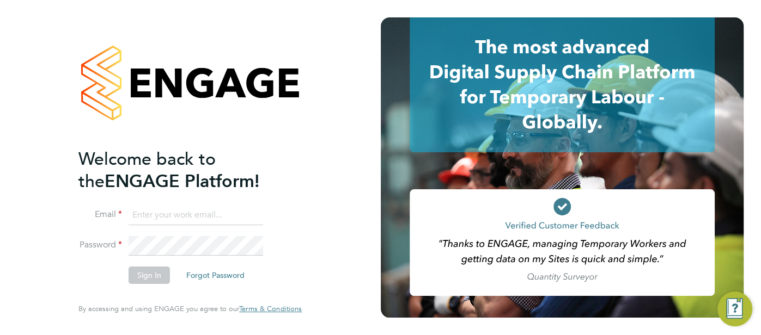
type input "[EMAIL_ADDRESS][DOMAIN_NAME]"
drag, startPoint x: 228, startPoint y: 223, endPoint x: 142, endPoint y: 216, distance: 85.8
click at [123, 216] on li "Email [EMAIL_ADDRESS][DOMAIN_NAME]" at bounding box center [184, 221] width 212 height 30
type input "[EMAIL_ADDRESS][DOMAIN_NAME]"
click at [145, 272] on button "Sign In" at bounding box center [148, 275] width 41 height 17
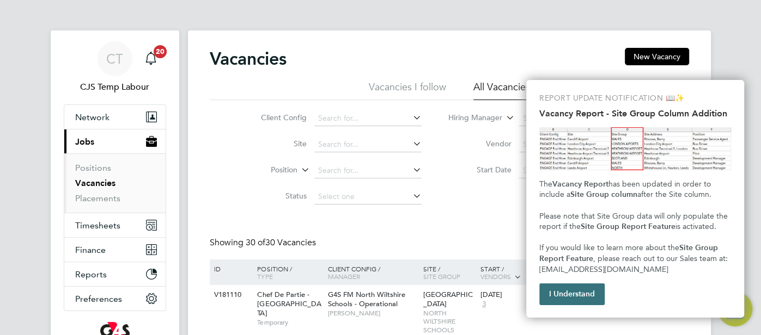
click at [555, 301] on button "I Understand" at bounding box center [571, 295] width 65 height 22
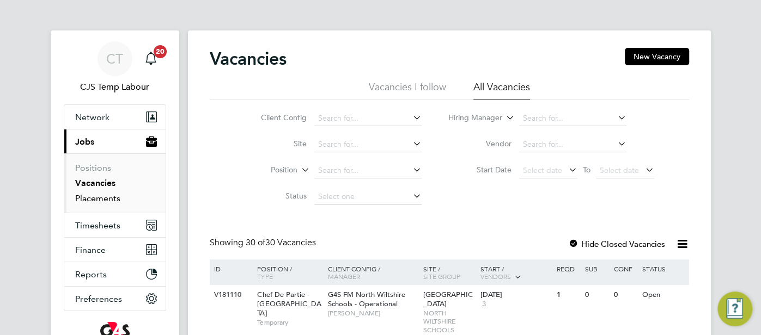
click at [102, 197] on link "Placements" at bounding box center [97, 198] width 45 height 10
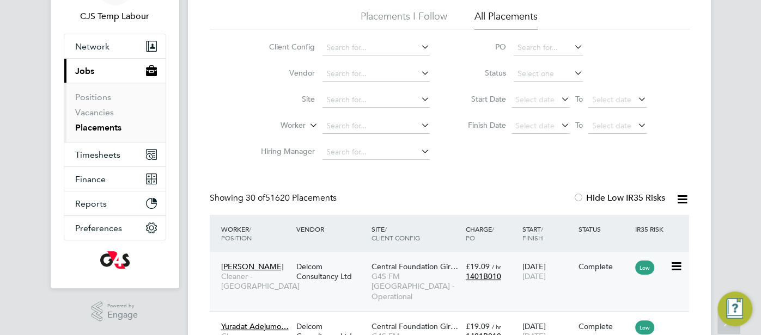
click at [467, 264] on span "£19.09" at bounding box center [478, 267] width 24 height 10
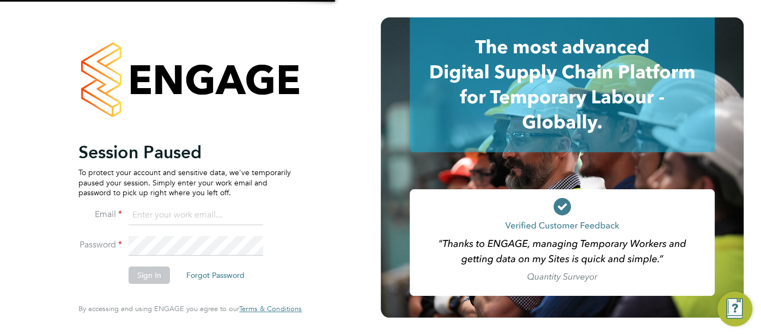
type input "cjs.templabour@uk.g4s.com"
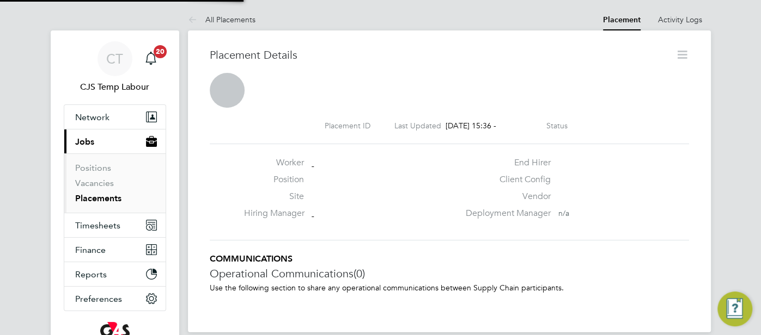
scroll to position [5, 5]
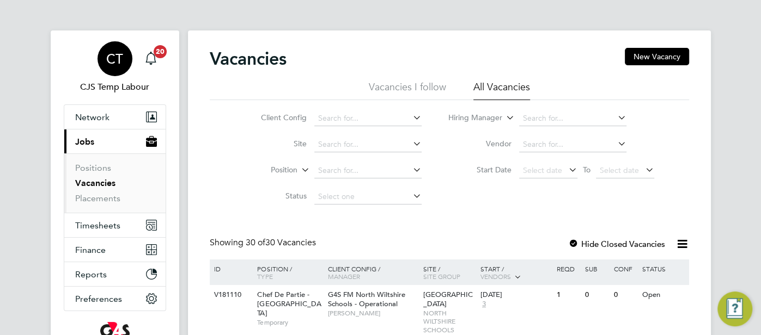
click at [115, 65] on span "CT" at bounding box center [114, 59] width 17 height 14
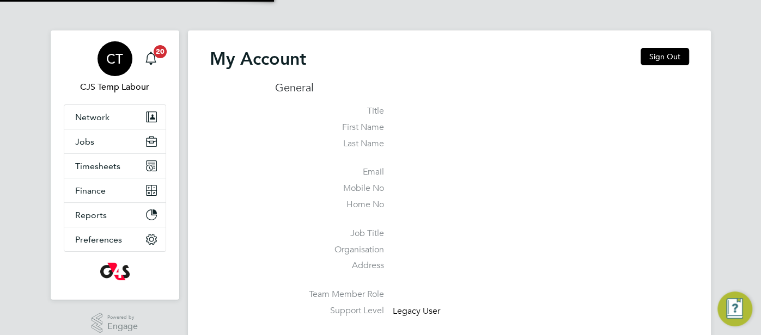
type input "[EMAIL_ADDRESS][DOMAIN_NAME]"
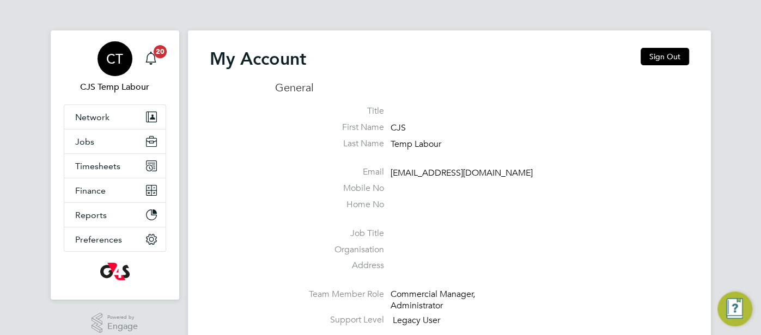
drag, startPoint x: 657, startPoint y: 57, endPoint x: 362, endPoint y: 142, distance: 307.6
click at [656, 58] on button "Sign Out" at bounding box center [664, 56] width 48 height 17
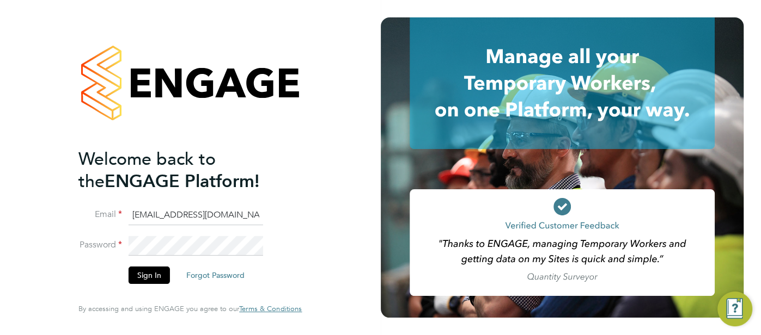
drag, startPoint x: 252, startPoint y: 217, endPoint x: 132, endPoint y: 215, distance: 119.3
click at [132, 215] on input "cjs.templabour@uk.g4s.com" at bounding box center [195, 216] width 134 height 20
type input "[EMAIL_ADDRESS][DOMAIN_NAME]"
click at [146, 279] on button "Sign In" at bounding box center [148, 275] width 41 height 17
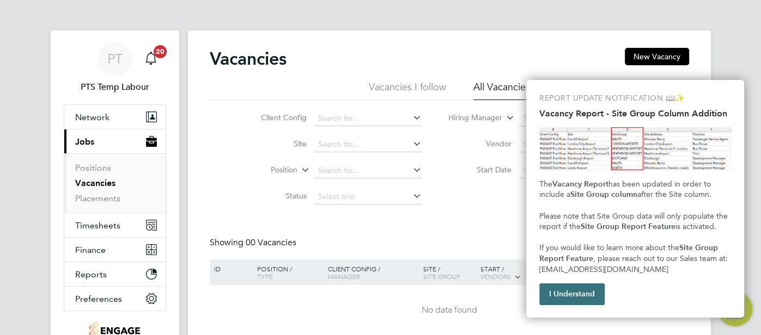
click at [586, 290] on button "I Understand" at bounding box center [571, 295] width 65 height 22
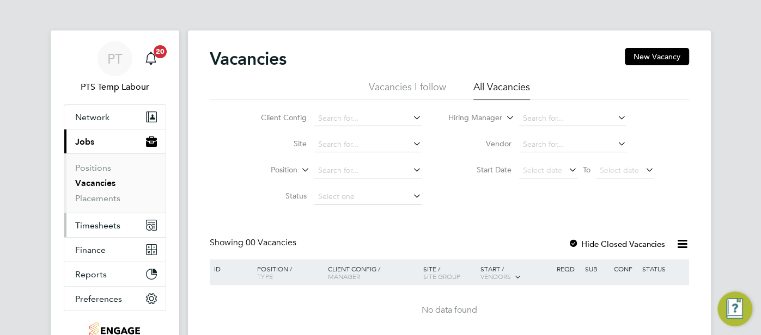
click at [92, 223] on span "Timesheets" at bounding box center [97, 226] width 45 height 10
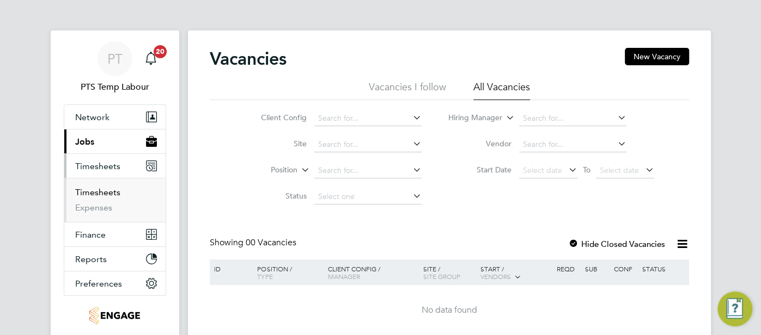
drag, startPoint x: 87, startPoint y: 189, endPoint x: 114, endPoint y: 198, distance: 28.6
click at [87, 190] on link "Timesheets" at bounding box center [97, 192] width 45 height 10
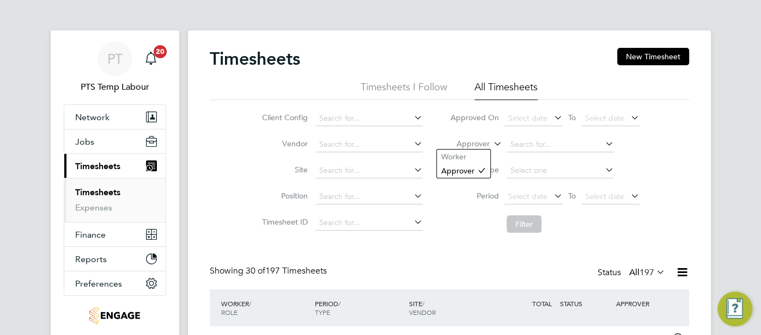
click at [491, 142] on icon at bounding box center [491, 141] width 0 height 10
drag, startPoint x: 464, startPoint y: 155, endPoint x: 474, endPoint y: 156, distance: 9.9
click at [466, 156] on li "Worker" at bounding box center [463, 157] width 53 height 14
click at [513, 146] on input at bounding box center [559, 144] width 107 height 15
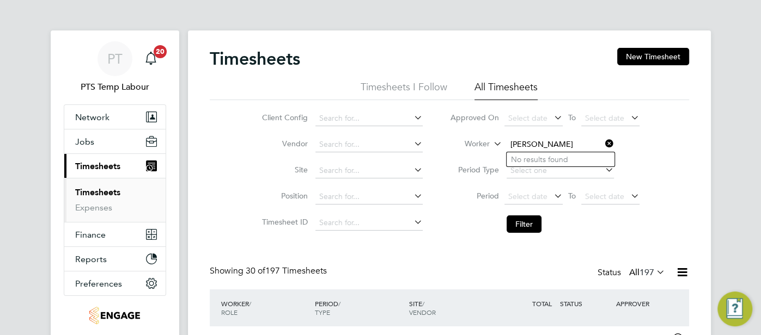
type input "christine"
click at [530, 148] on input at bounding box center [559, 144] width 107 height 15
paste input "[PERSON_NAME]"
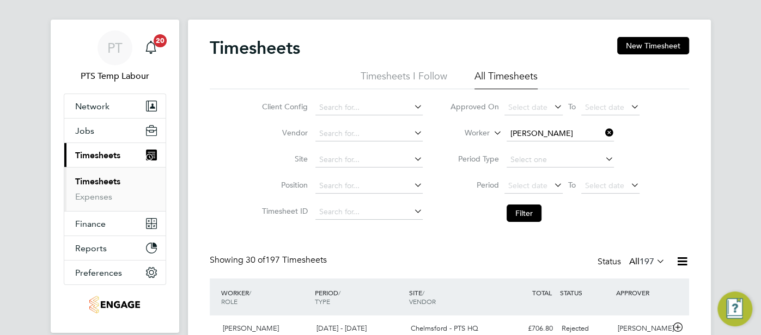
click at [580, 137] on input "[PERSON_NAME]" at bounding box center [559, 133] width 107 height 15
type input "[PERSON_NAME]"
click at [115, 43] on span "PT" at bounding box center [114, 48] width 15 height 14
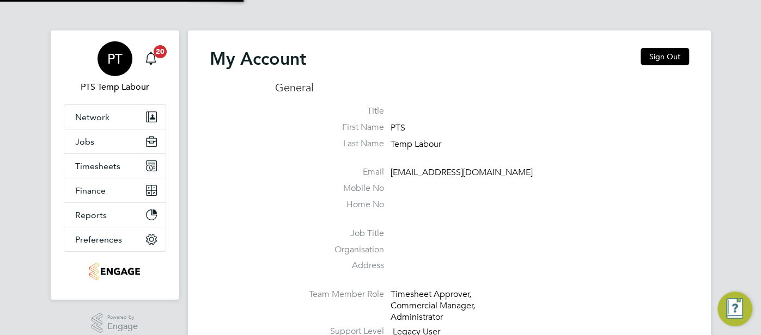
type input "[EMAIL_ADDRESS][DOMAIN_NAME]"
click at [100, 164] on span "Timesheets" at bounding box center [97, 166] width 45 height 10
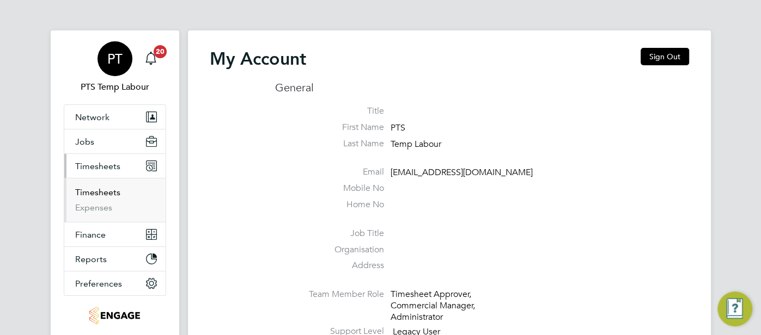
click at [113, 193] on link "Timesheets" at bounding box center [97, 192] width 45 height 10
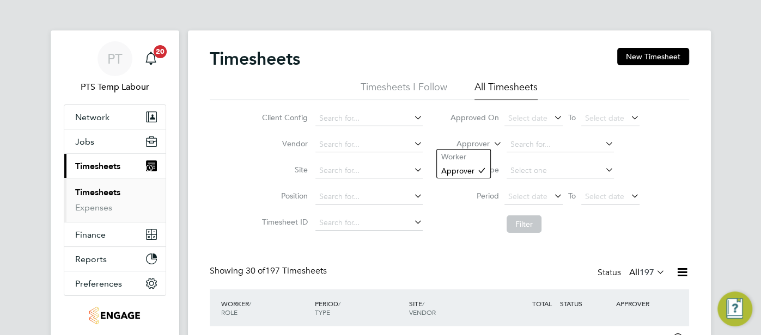
click at [491, 144] on icon at bounding box center [491, 141] width 0 height 10
drag, startPoint x: 457, startPoint y: 155, endPoint x: 502, endPoint y: 146, distance: 45.4
click at [460, 155] on li "Worker" at bounding box center [463, 157] width 53 height 14
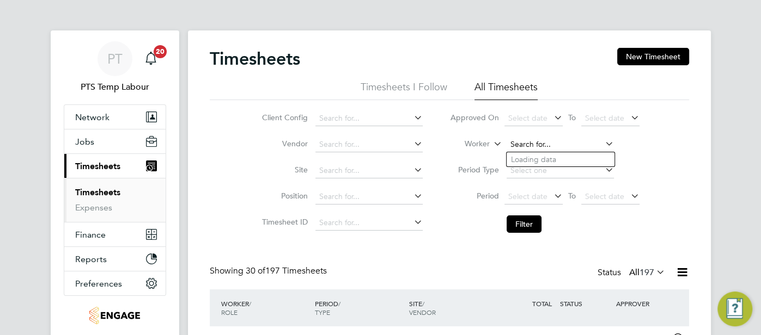
click at [543, 143] on input at bounding box center [559, 144] width 107 height 15
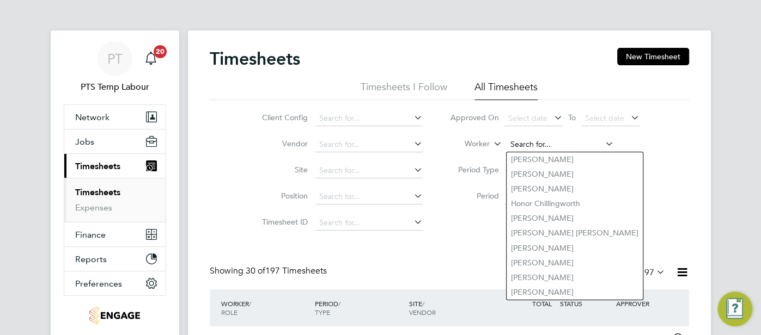
paste input "Christina Burfield"
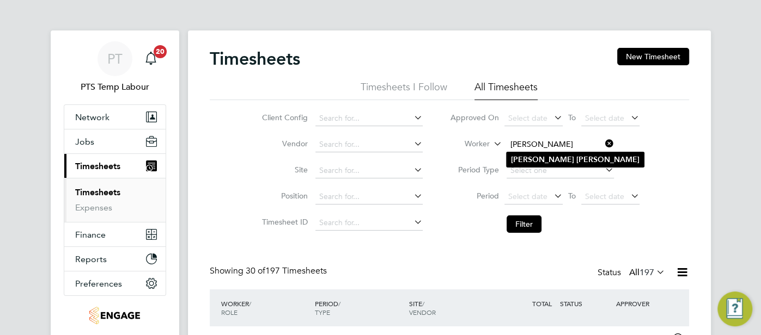
type input "Christina Burfield"
drag, startPoint x: 562, startPoint y: 157, endPoint x: 549, endPoint y: 163, distance: 14.1
click at [576, 158] on b "Burfield" at bounding box center [607, 159] width 63 height 9
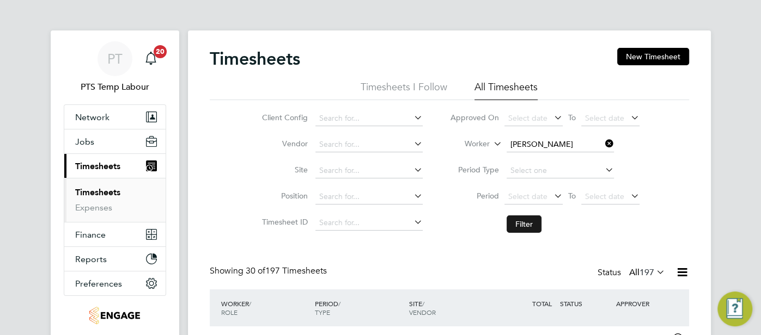
click at [523, 221] on button "Filter" at bounding box center [523, 224] width 35 height 17
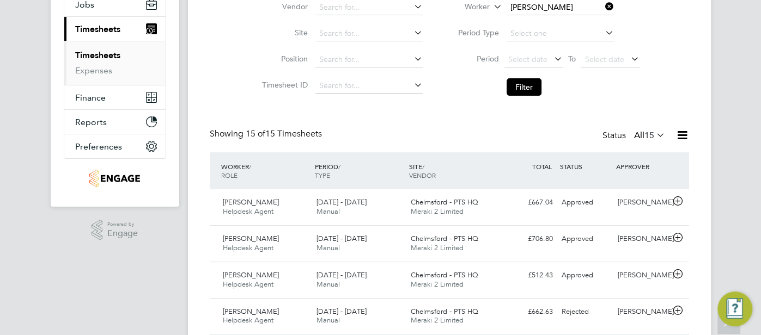
click at [654, 137] on icon at bounding box center [654, 134] width 0 height 15
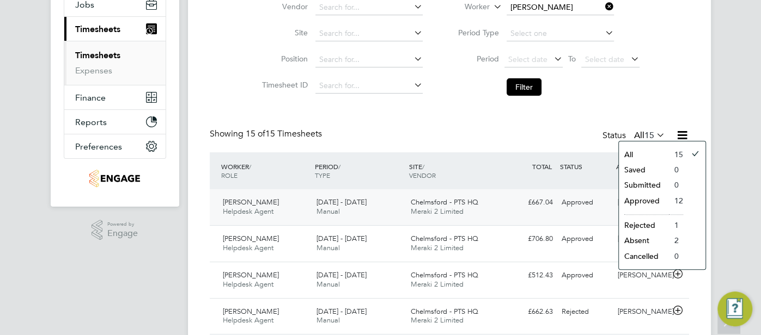
click at [561, 206] on div "Approved" at bounding box center [585, 203] width 57 height 18
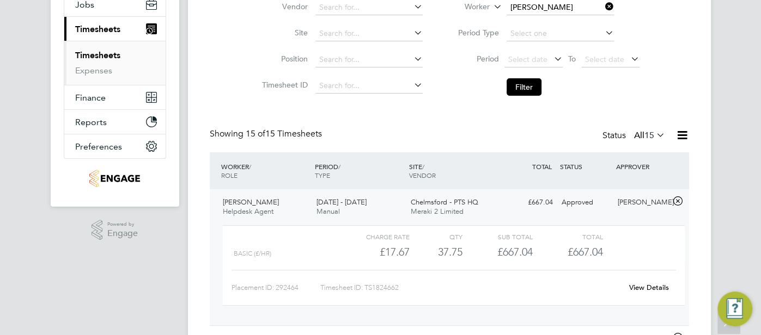
click at [651, 287] on link "View Details" at bounding box center [649, 287] width 40 height 9
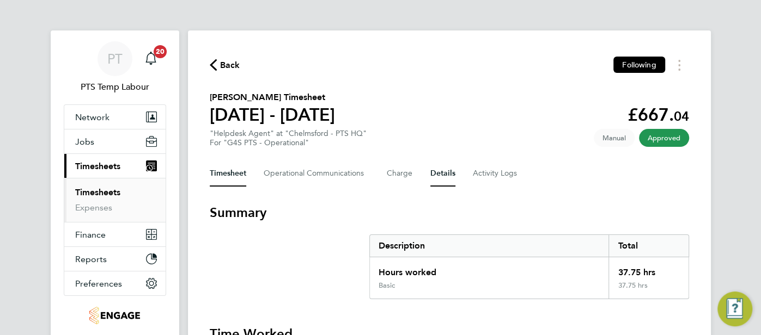
click at [448, 177] on button "Details" at bounding box center [442, 174] width 25 height 26
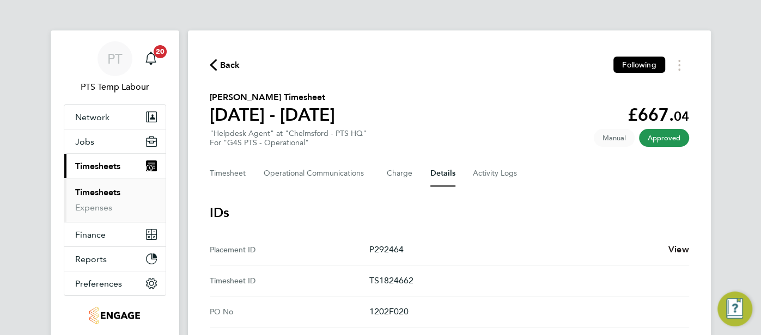
click at [681, 248] on span "View" at bounding box center [678, 249] width 21 height 10
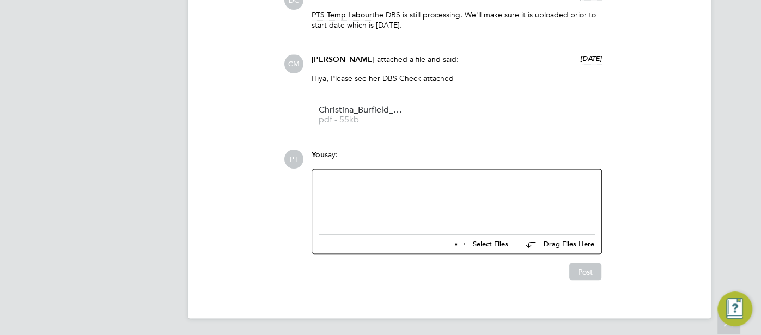
click at [382, 204] on div at bounding box center [457, 199] width 276 height 47
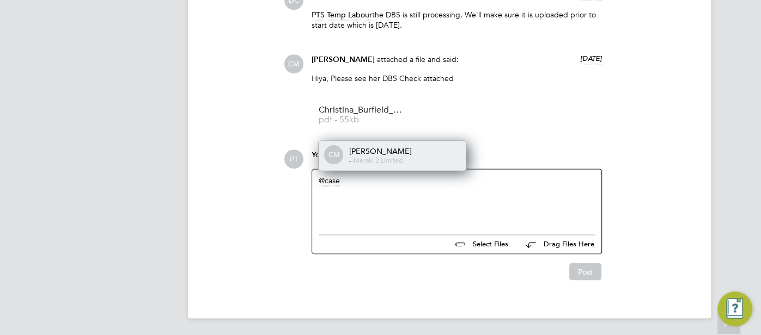
click at [390, 162] on span "Meraki 2 Limited" at bounding box center [377, 160] width 49 height 9
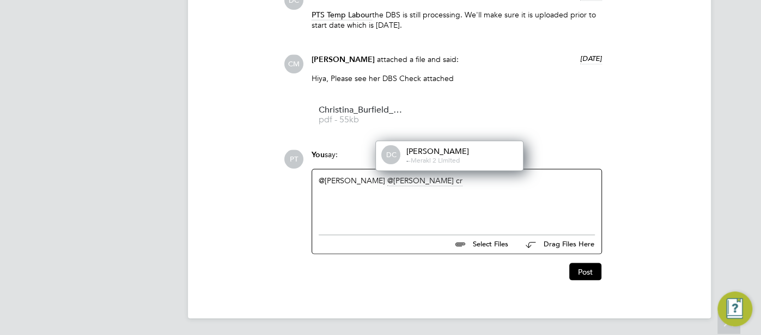
click at [428, 157] on span "Meraki 2 Limited" at bounding box center [435, 160] width 49 height 9
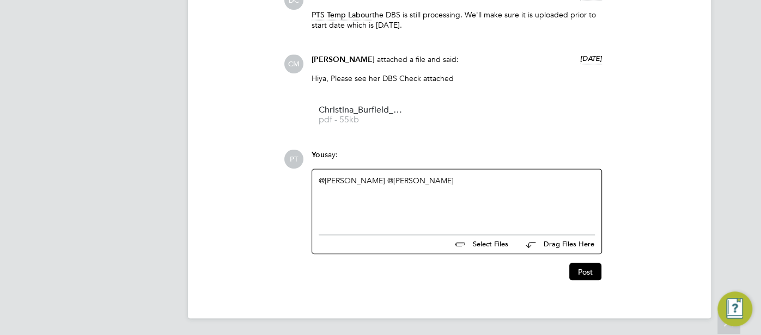
paste div
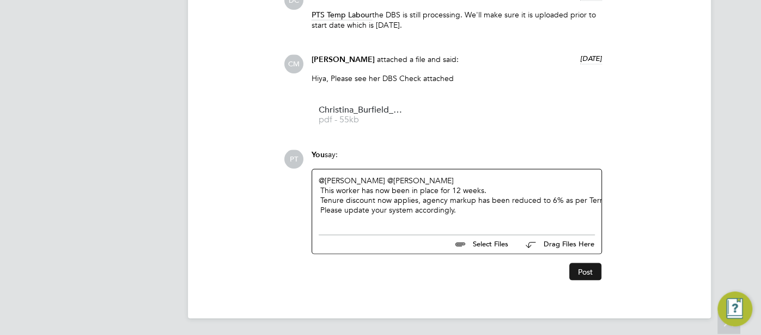
click at [579, 270] on button "Post" at bounding box center [585, 271] width 32 height 17
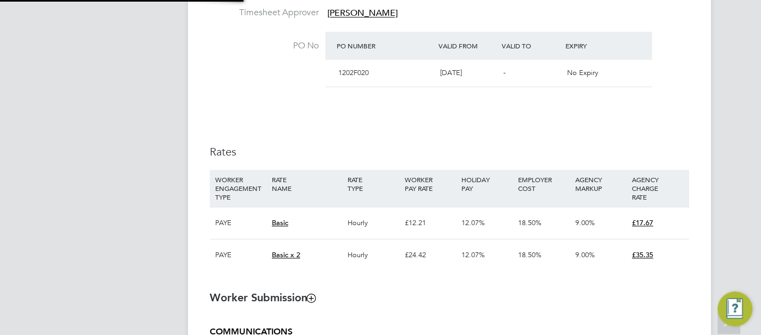
type input "Andrew Wallis"
type input "Ronal Almas"
type input "16 Jun 2025"
type input "31 Dec 2025"
type input "10:30"
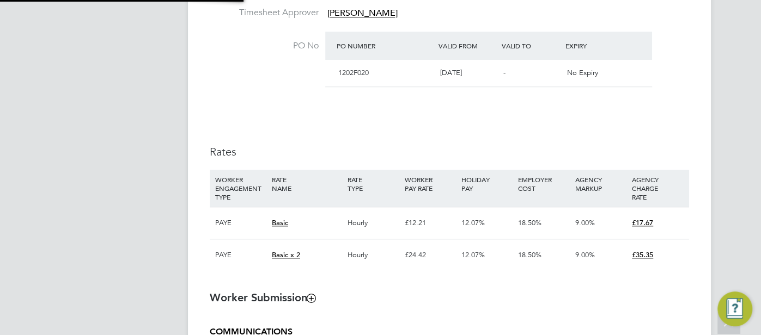
type input "19:00"
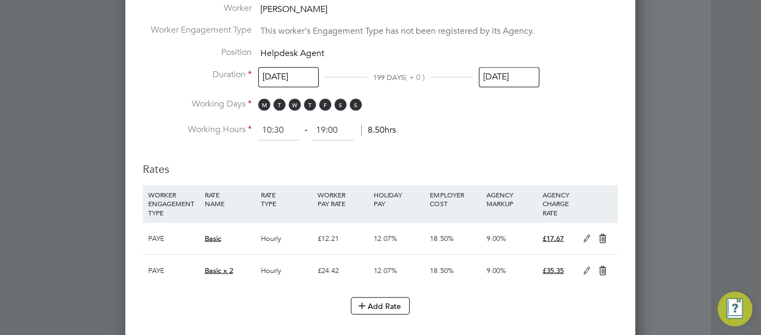
click at [585, 239] on icon at bounding box center [587, 238] width 14 height 9
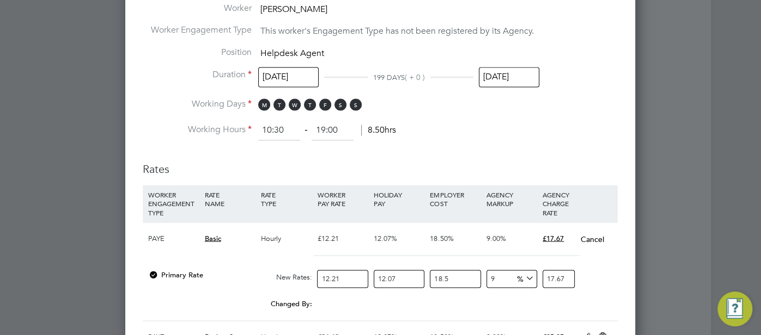
drag, startPoint x: 493, startPoint y: 275, endPoint x: 487, endPoint y: 274, distance: 5.5
click at [487, 274] on input "9" at bounding box center [511, 279] width 51 height 18
type input "6"
type input "17.1881546067"
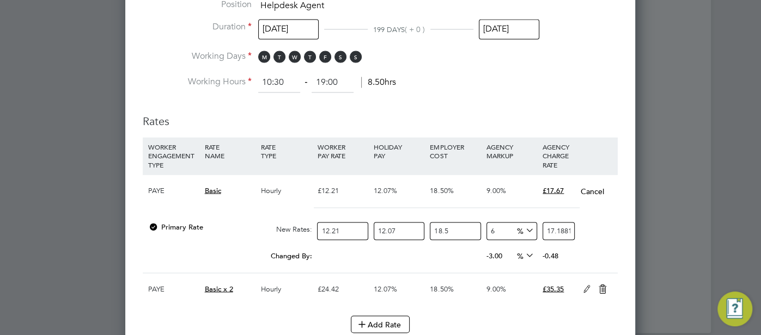
type input "6"
click at [590, 285] on icon at bounding box center [587, 289] width 14 height 9
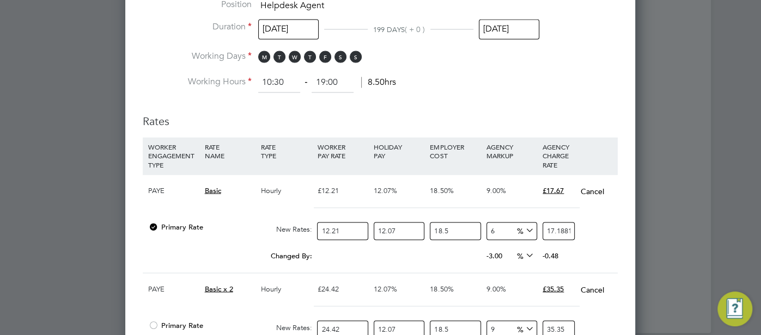
drag, startPoint x: 505, startPoint y: 322, endPoint x: 489, endPoint y: 321, distance: 16.3
click at [486, 324] on input "9" at bounding box center [511, 330] width 51 height 18
type input "6"
type input "34.3763092134"
type input "6"
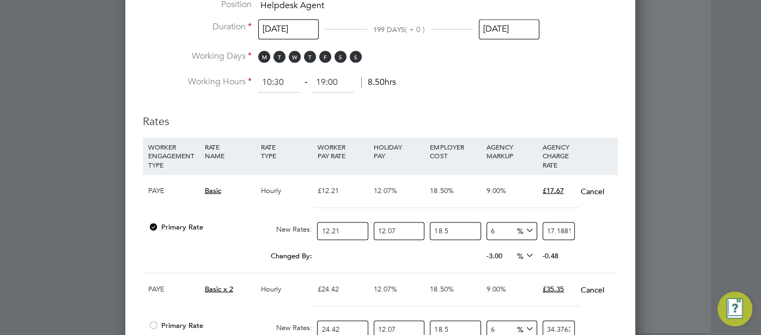
click at [615, 307] on div at bounding box center [380, 310] width 475 height 9
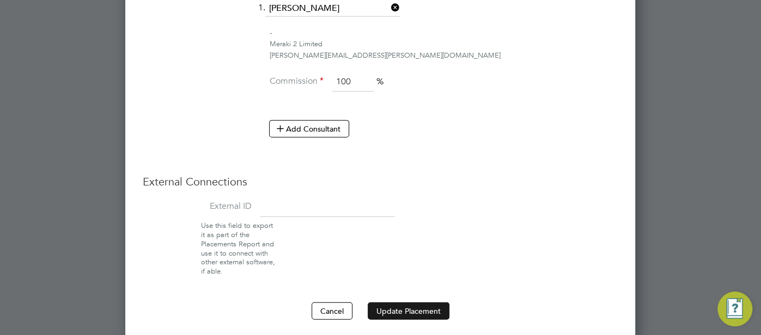
click at [401, 303] on button "Update Placement" at bounding box center [409, 311] width 82 height 17
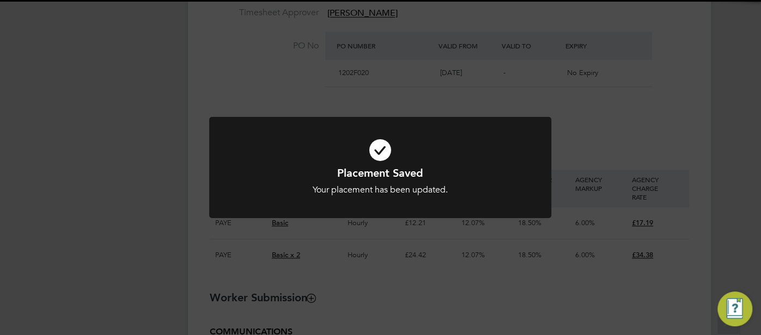
click at [380, 148] on icon at bounding box center [379, 150] width 283 height 42
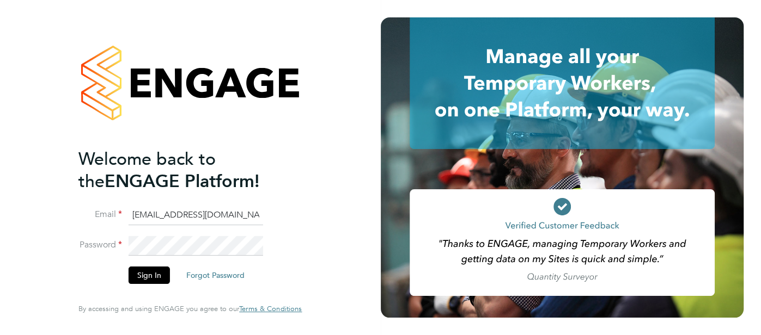
click at [235, 217] on input "[EMAIL_ADDRESS][DOMAIN_NAME]" at bounding box center [195, 216] width 134 height 20
type input "[EMAIL_ADDRESS][DOMAIN_NAME]"
click at [148, 276] on button "Sign In" at bounding box center [148, 275] width 41 height 17
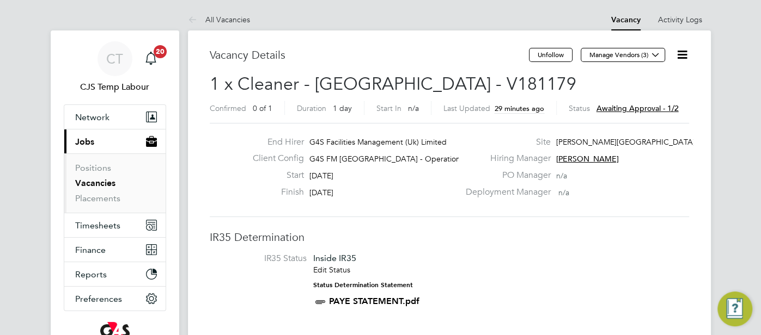
click at [682, 57] on icon at bounding box center [682, 55] width 14 height 14
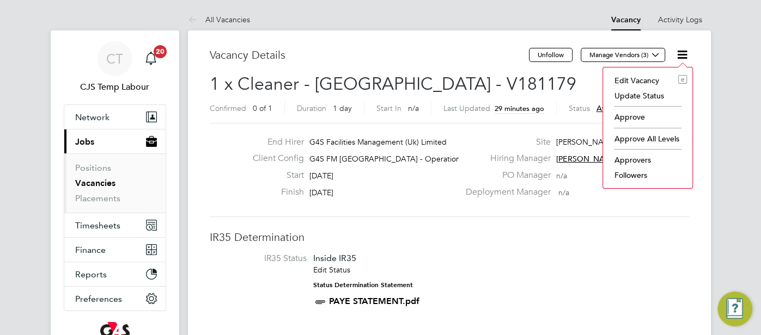
click at [627, 120] on li "Approve" at bounding box center [647, 116] width 78 height 15
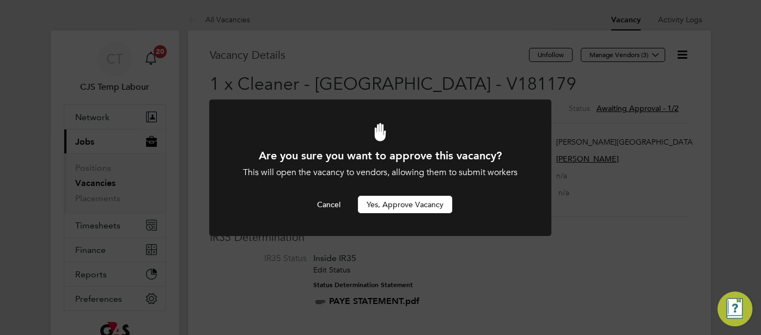
click at [418, 202] on button "Yes, Approve Vacancy" at bounding box center [405, 204] width 94 height 17
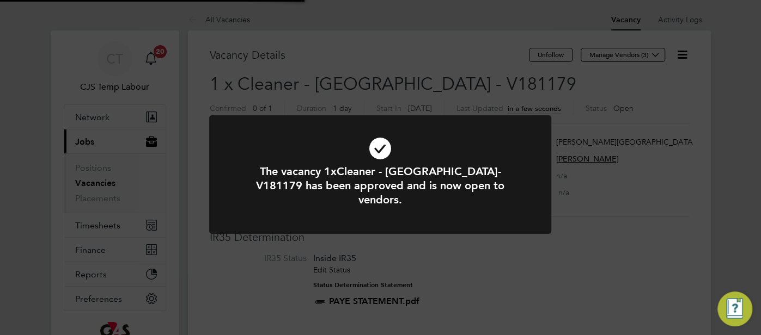
scroll to position [32, 76]
click at [385, 150] on icon at bounding box center [379, 148] width 283 height 42
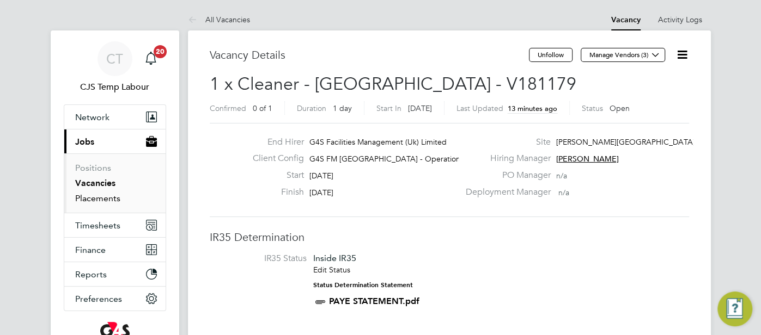
click at [108, 199] on link "Placements" at bounding box center [97, 198] width 45 height 10
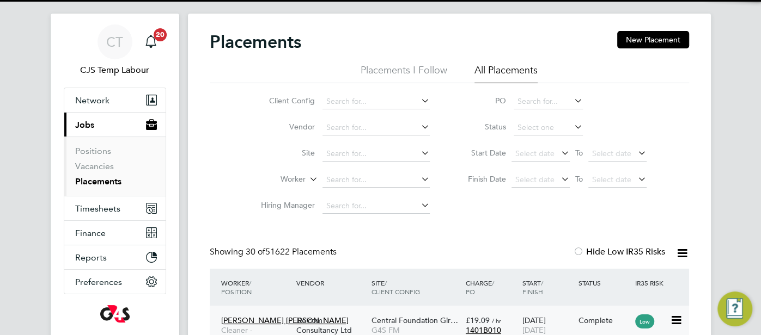
scroll to position [5, 5]
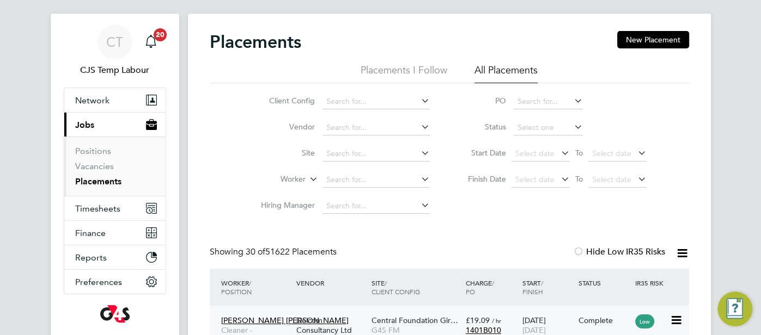
click at [496, 326] on span "1401B010" at bounding box center [483, 331] width 35 height 10
click at [500, 327] on div "1401B010" at bounding box center [491, 331] width 51 height 10
click at [106, 42] on span "CT" at bounding box center [114, 42] width 17 height 14
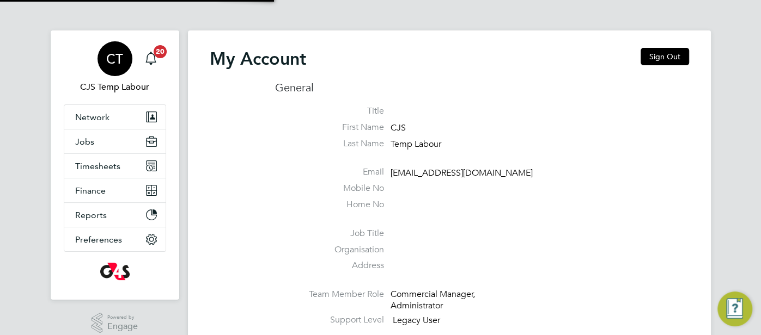
type input "cjs.templabour@uk.g4s.com"
drag, startPoint x: 670, startPoint y: 53, endPoint x: 660, endPoint y: 53, distance: 9.8
click at [670, 53] on button "Sign Out" at bounding box center [664, 56] width 48 height 17
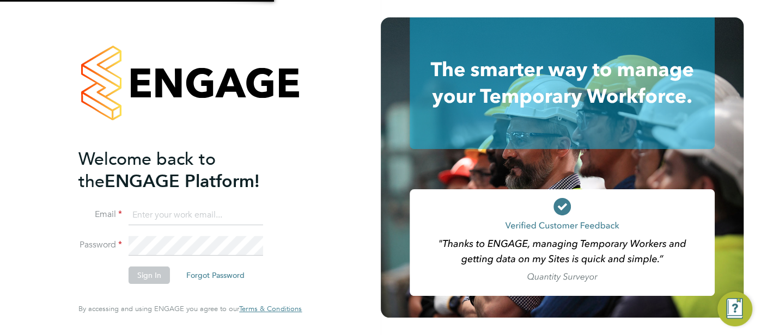
type input "cjs.templabour@uk.g4s.com"
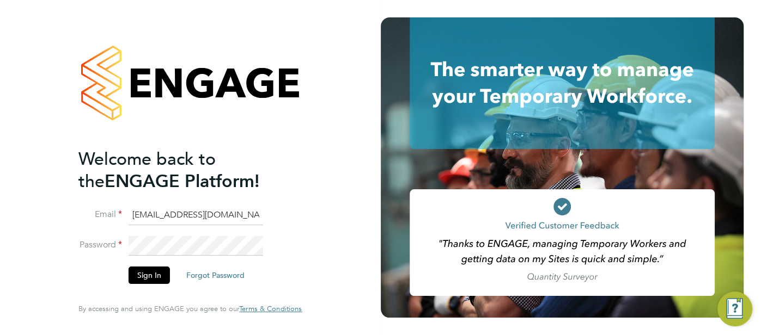
drag, startPoint x: 248, startPoint y: 222, endPoint x: 122, endPoint y: 215, distance: 126.5
click at [122, 215] on li "Email cjs.templabour@uk.g4s.com" at bounding box center [184, 221] width 212 height 30
type input "[EMAIL_ADDRESS][DOMAIN_NAME]"
click at [150, 277] on button "Sign In" at bounding box center [148, 275] width 41 height 17
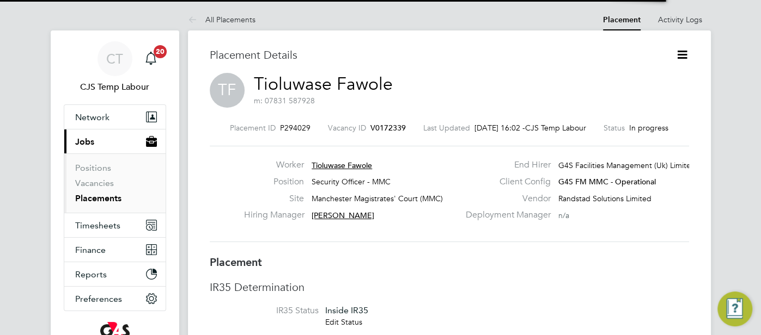
scroll to position [5, 5]
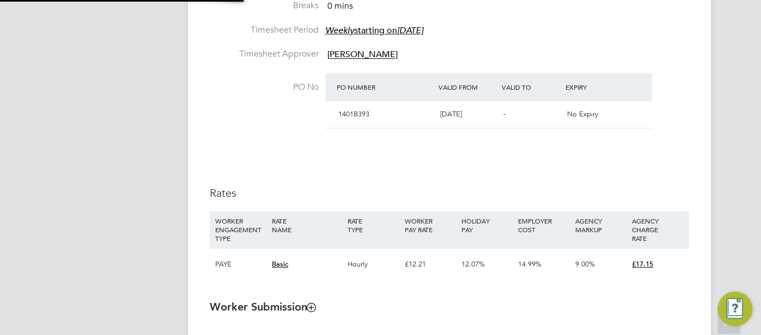
type input "[PERSON_NAME]"
type input "[DATE]"
type input "09:00"
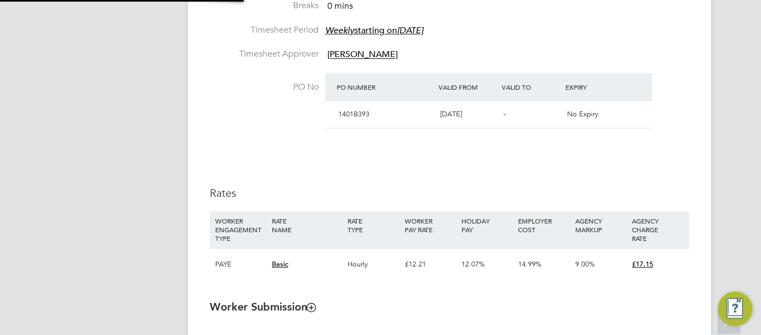
type input "17:30"
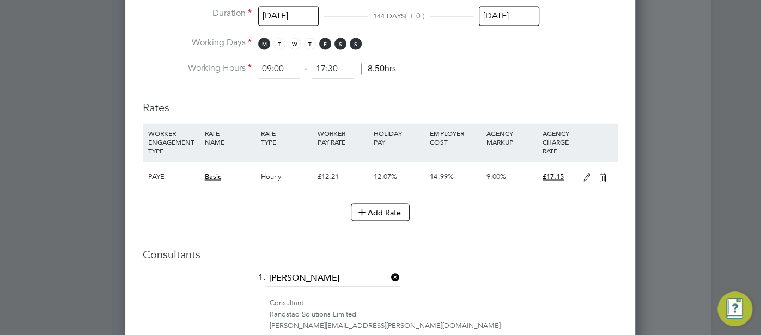
drag, startPoint x: 582, startPoint y: 176, endPoint x: 553, endPoint y: 186, distance: 30.5
click at [582, 176] on icon at bounding box center [587, 177] width 14 height 9
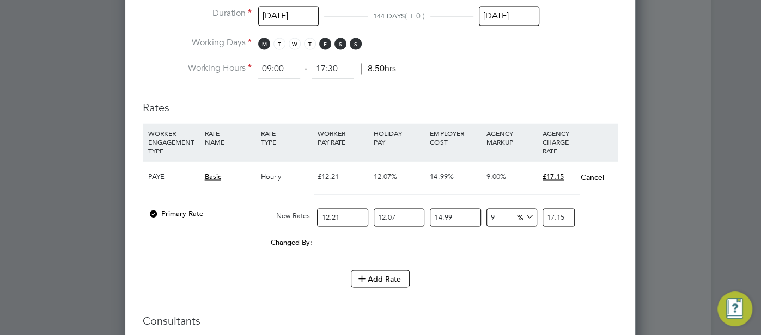
drag, startPoint x: 494, startPoint y: 216, endPoint x: 489, endPoint y: 216, distance: 5.5
click at [489, 216] on input "9" at bounding box center [511, 218] width 51 height 18
type input "6"
type input "16.679037115818"
type input "6"
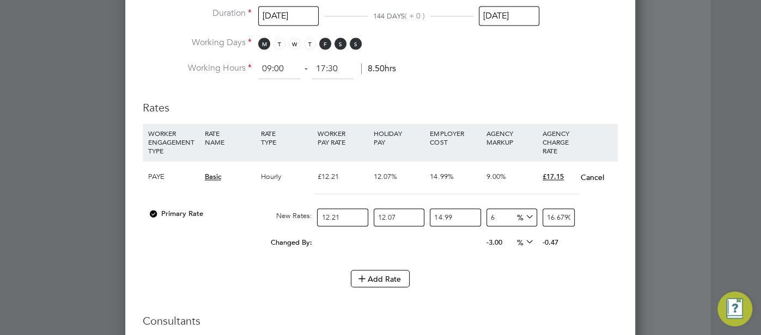
click at [523, 256] on li "WORKER ENGAGEMENT TYPE RATE NAME RATE TYPE WORKER PAY RATE HOLIDAY PAY EMPLOYER…" at bounding box center [380, 197] width 475 height 146
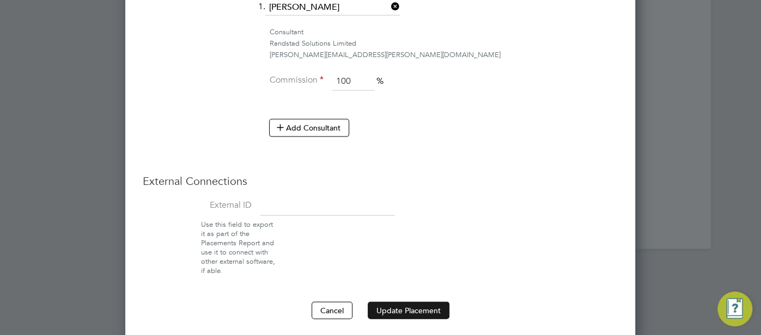
click at [409, 304] on button "Update Placement" at bounding box center [409, 310] width 82 height 17
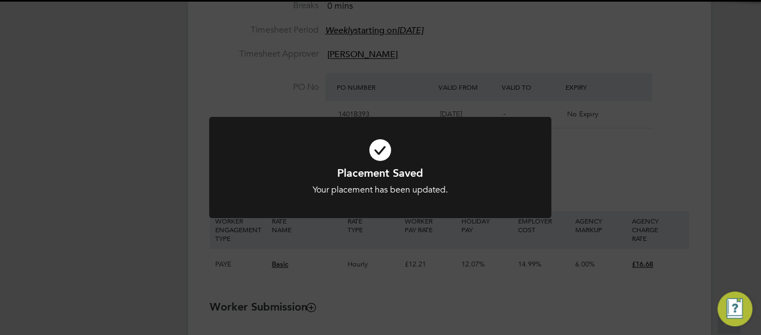
click at [378, 150] on icon at bounding box center [379, 150] width 283 height 42
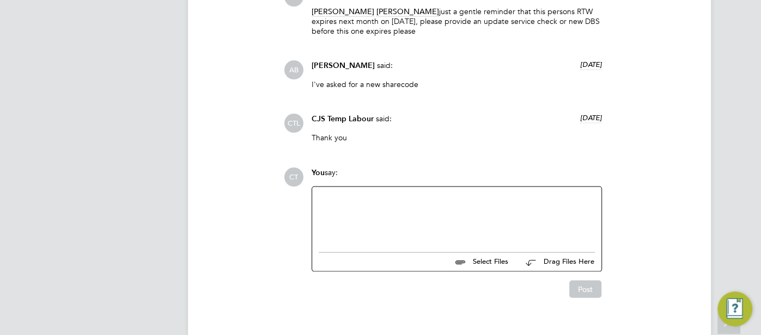
click at [362, 205] on div at bounding box center [457, 217] width 276 height 47
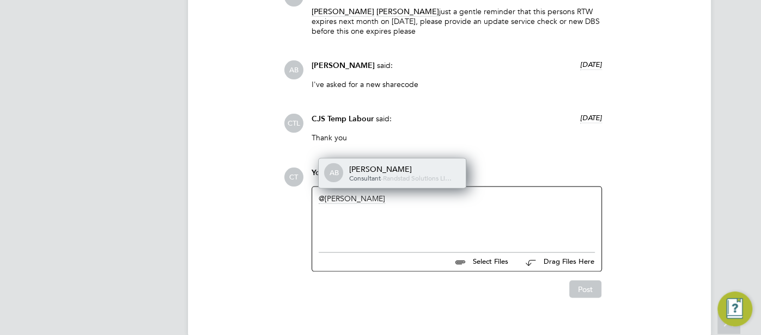
click at [368, 164] on div "Alex Burke" at bounding box center [403, 169] width 109 height 10
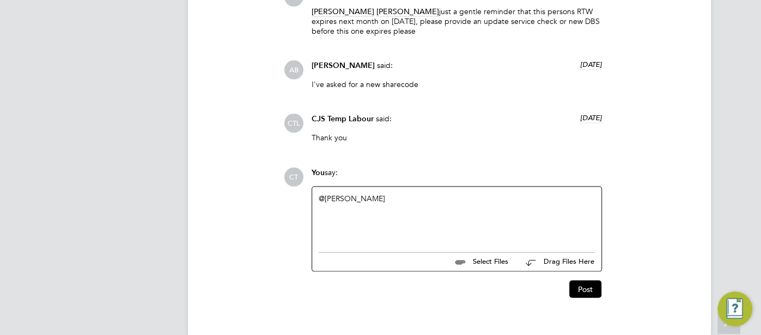
paste div
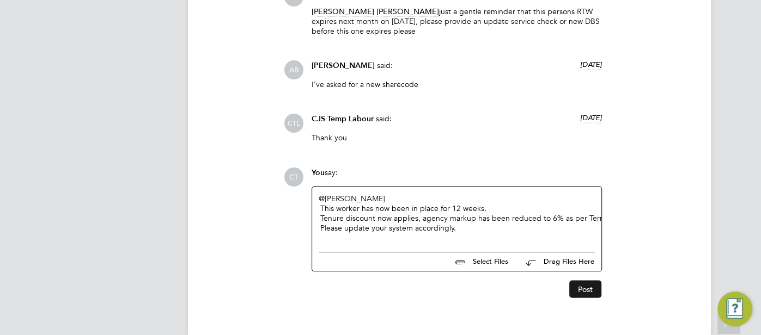
click at [589, 281] on button "Post" at bounding box center [585, 289] width 32 height 17
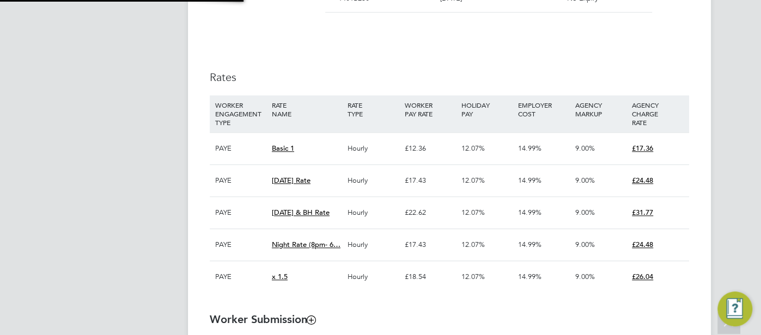
type input "Jodie Massingham"
type input "Monika krawczyk"
type input "02 Jul 2025"
type input "30 Sep 2025"
type input "08:00"
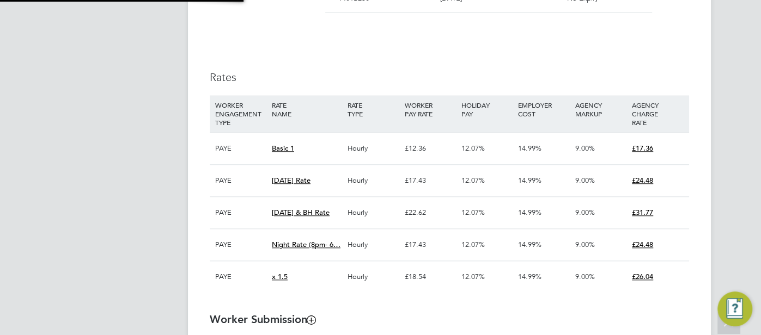
type input "18:00"
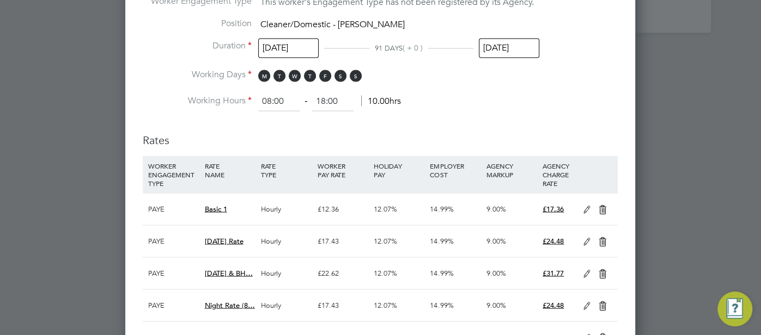
click at [583, 207] on icon at bounding box center [587, 209] width 14 height 9
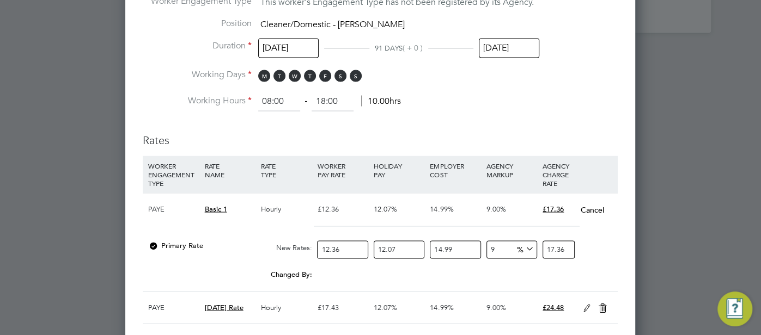
drag, startPoint x: 500, startPoint y: 242, endPoint x: 480, endPoint y: 243, distance: 20.2
click at [480, 243] on div "Primary Rate New Rates: 12.36 12.07 n/a 14.99 n/a 9 0 % 17.36" at bounding box center [380, 249] width 475 height 29
type input "6"
type input "16.883939291688"
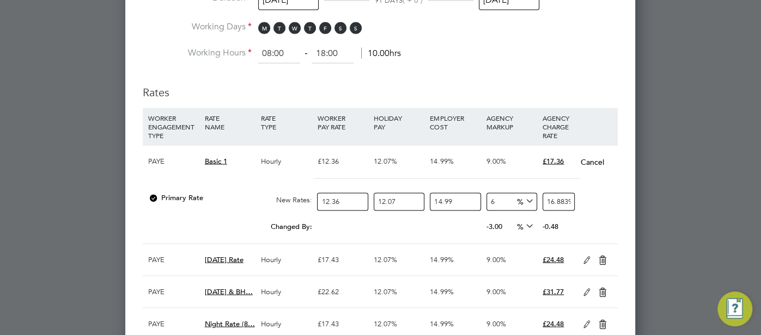
type input "6"
drag, startPoint x: 583, startPoint y: 256, endPoint x: 579, endPoint y: 261, distance: 6.2
click at [583, 257] on icon at bounding box center [587, 260] width 14 height 9
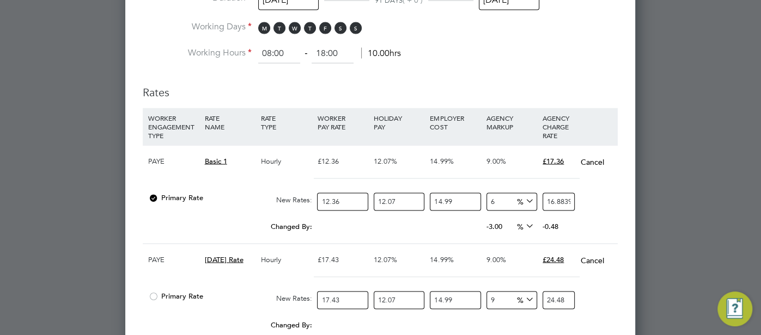
drag, startPoint x: 505, startPoint y: 296, endPoint x: 494, endPoint y: 296, distance: 11.4
click at [488, 297] on input "9" at bounding box center [511, 300] width 51 height 18
type input "6"
type input "23.809632836094"
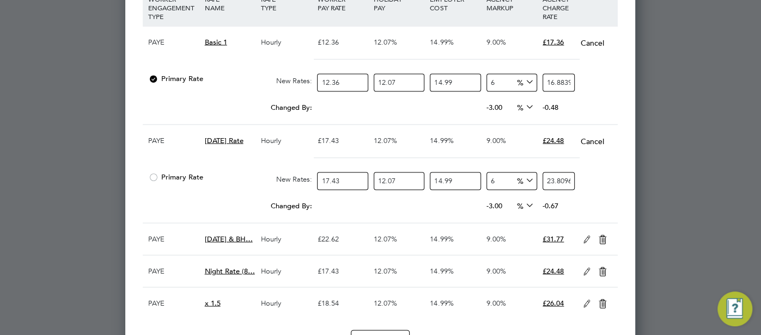
type input "6"
drag, startPoint x: 589, startPoint y: 234, endPoint x: 570, endPoint y: 244, distance: 21.2
click at [589, 236] on icon at bounding box center [587, 240] width 14 height 9
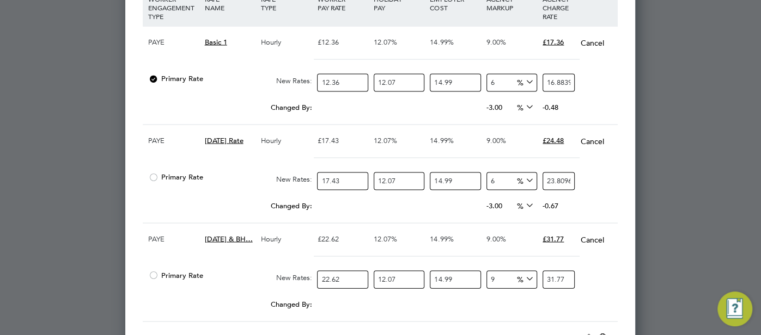
drag, startPoint x: 490, startPoint y: 277, endPoint x: 482, endPoint y: 277, distance: 8.2
click at [482, 277] on div "Primary Rate New Rates: 22.62 12.07 n/a 14.99 n/a 9 0 % 31.77" at bounding box center [380, 280] width 475 height 29
type input "6"
type input "30.899248121196"
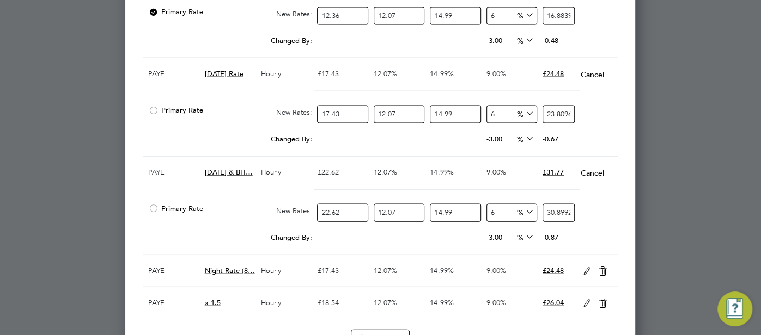
type input "6"
click at [582, 267] on icon at bounding box center [587, 271] width 14 height 9
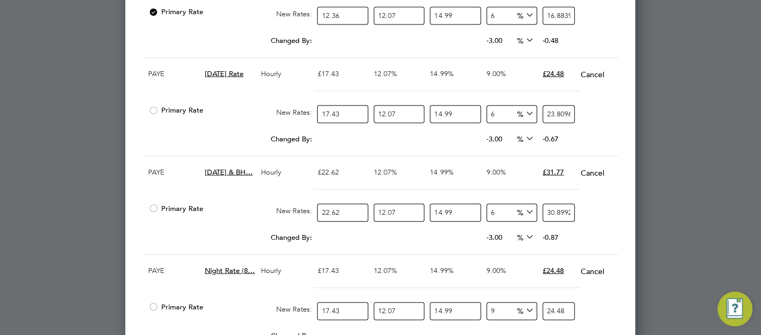
drag, startPoint x: 502, startPoint y: 304, endPoint x: 491, endPoint y: 303, distance: 11.4
click at [487, 305] on input "9" at bounding box center [511, 312] width 51 height 18
type input "6"
type input "23.809632836094"
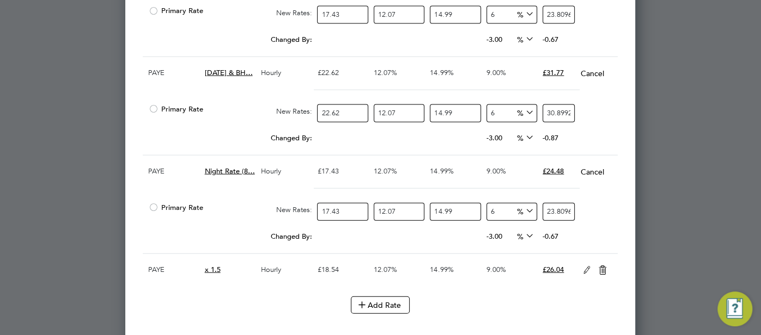
type input "6"
click at [586, 266] on icon at bounding box center [587, 270] width 14 height 9
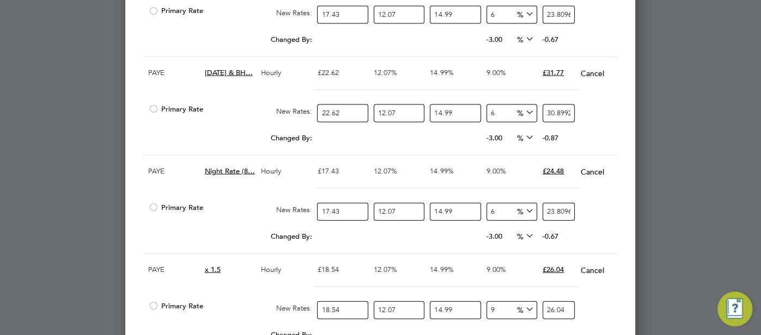
drag, startPoint x: 506, startPoint y: 308, endPoint x: 492, endPoint y: 315, distance: 15.8
click at [494, 313] on div "9 0 %" at bounding box center [511, 310] width 56 height 29
drag, startPoint x: 500, startPoint y: 309, endPoint x: 489, endPoint y: 306, distance: 11.2
click at [489, 306] on input "9" at bounding box center [511, 311] width 51 height 18
type input "6"
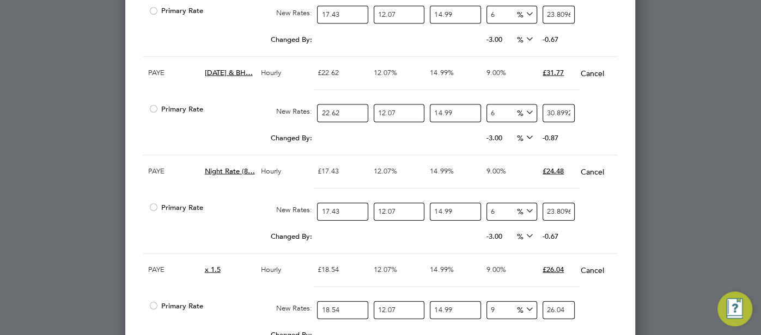
type input "25.325908937532"
type input "6"
click at [586, 305] on div "Primary Rate New Rates: 18.54 12.07 n/a 14.99 n/a 6 1.433542015332 % 25.3259089…" at bounding box center [380, 310] width 475 height 29
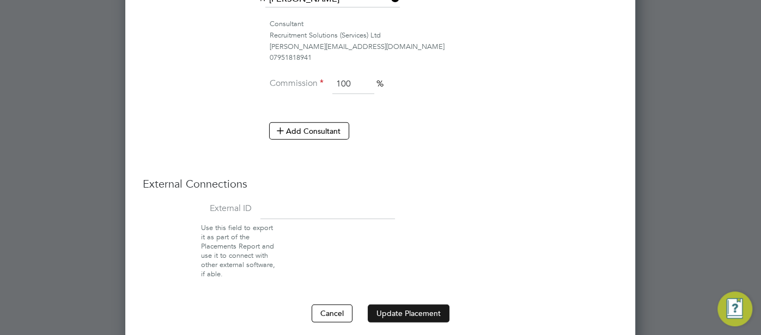
click at [411, 305] on button "Update Placement" at bounding box center [409, 313] width 82 height 17
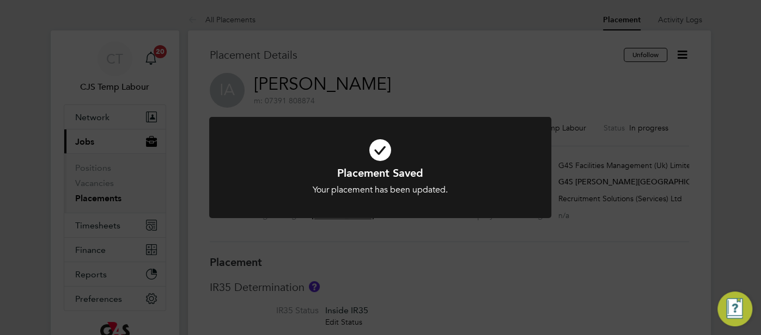
click at [380, 155] on icon at bounding box center [379, 150] width 283 height 42
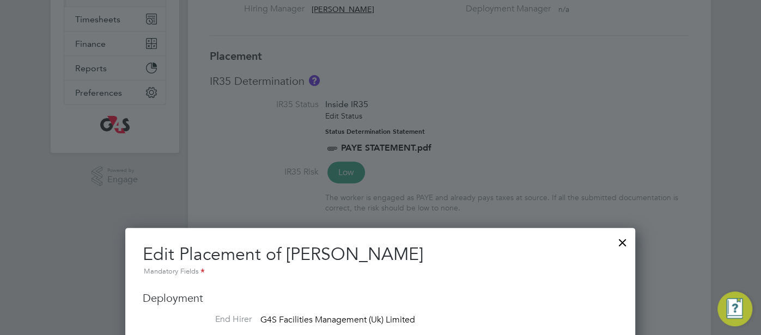
click at [616, 238] on div at bounding box center [623, 240] width 20 height 20
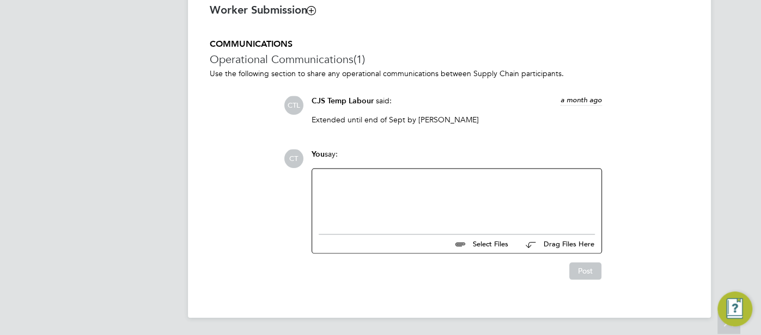
click at [428, 201] on div at bounding box center [457, 198] width 276 height 47
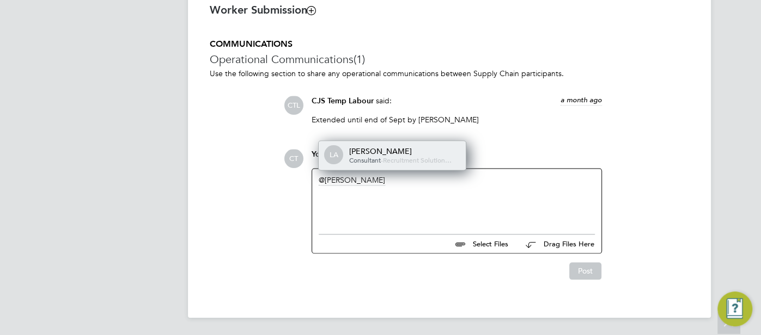
click at [375, 163] on span "Consultant" at bounding box center [365, 160] width 32 height 9
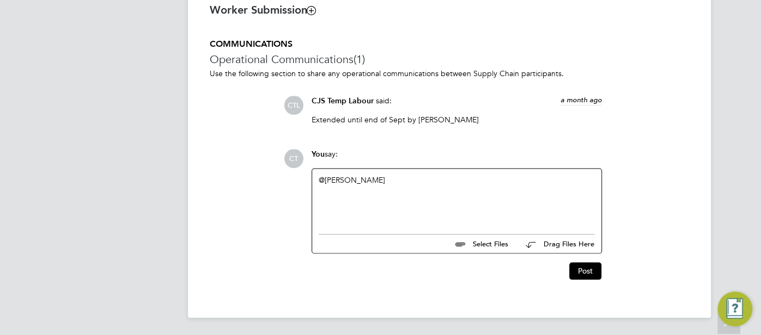
paste div
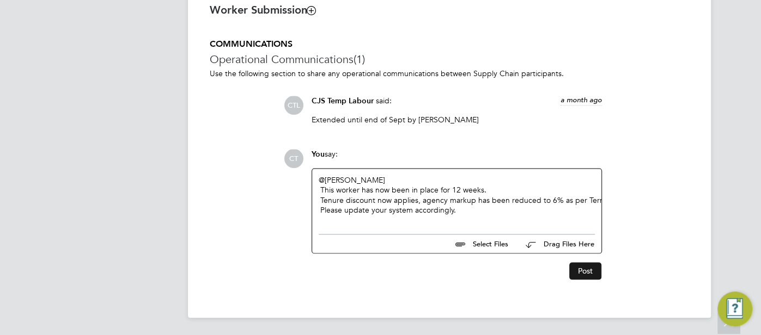
click at [585, 271] on button "Post" at bounding box center [585, 270] width 32 height 17
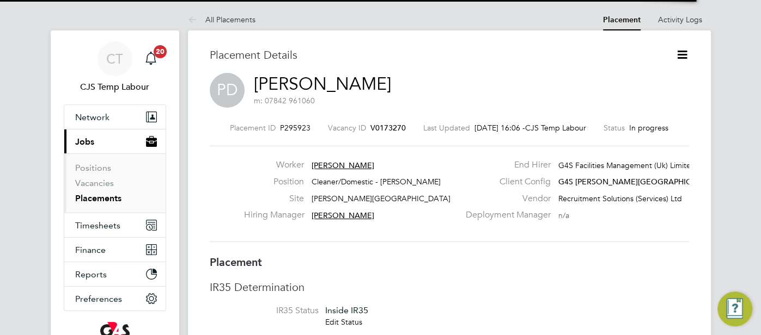
scroll to position [5, 5]
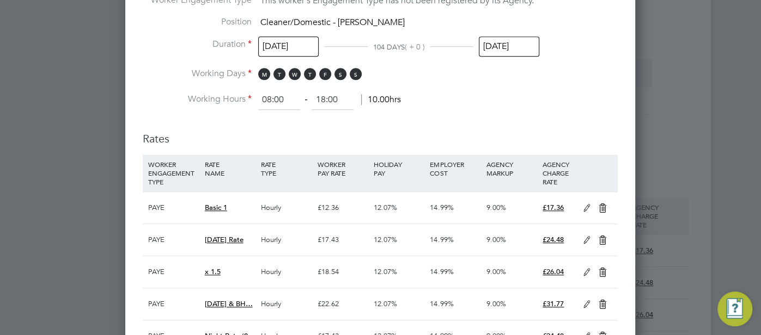
click at [583, 208] on icon at bounding box center [587, 208] width 14 height 9
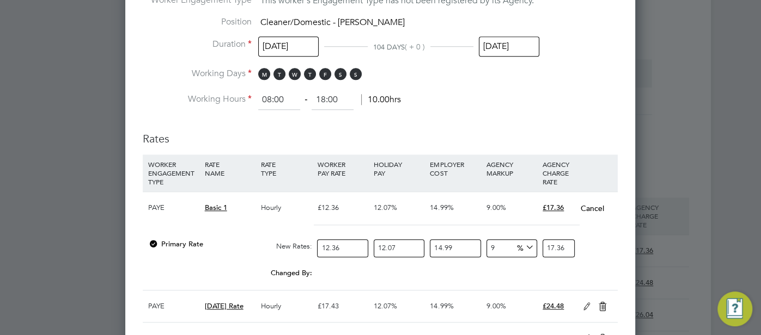
drag, startPoint x: 497, startPoint y: 240, endPoint x: 491, endPoint y: 242, distance: 6.2
click at [491, 242] on input "9" at bounding box center [511, 249] width 51 height 18
type input "6"
type input "16.883939291688"
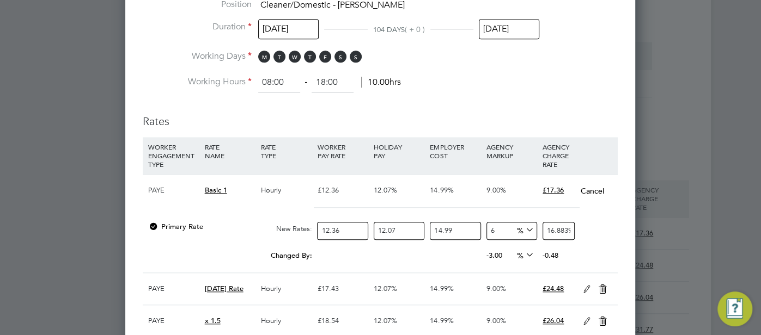
type input "6"
click at [588, 285] on icon at bounding box center [587, 289] width 14 height 9
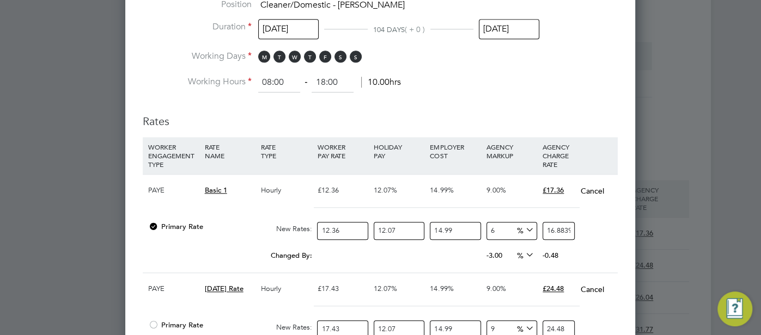
drag, startPoint x: 505, startPoint y: 325, endPoint x: 489, endPoint y: 326, distance: 15.3
click at [489, 326] on input "9" at bounding box center [511, 330] width 51 height 18
type input "6"
type input "23.809632836094"
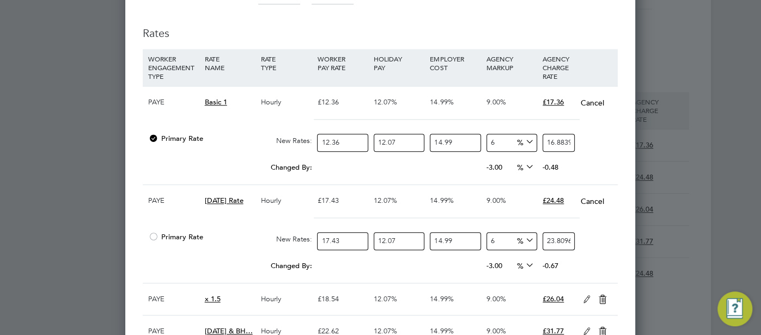
type input "6"
click at [589, 296] on icon at bounding box center [587, 300] width 14 height 9
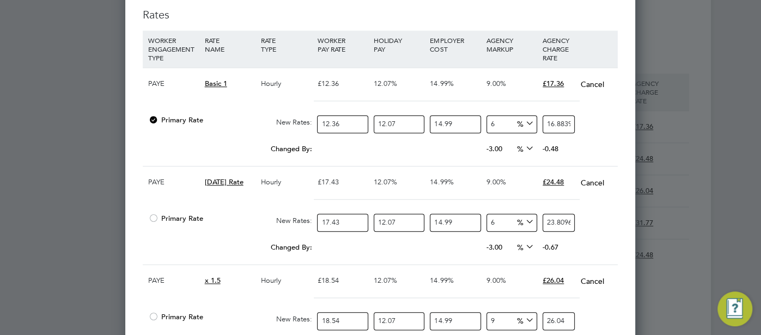
drag, startPoint x: 501, startPoint y: 319, endPoint x: 486, endPoint y: 321, distance: 15.9
click at [479, 321] on div "Primary Rate New Rates: 18.54 12.07 n/a 14.99 n/a 9 0 % 26.04" at bounding box center [380, 321] width 475 height 29
type input "6"
type input "25.325908937532"
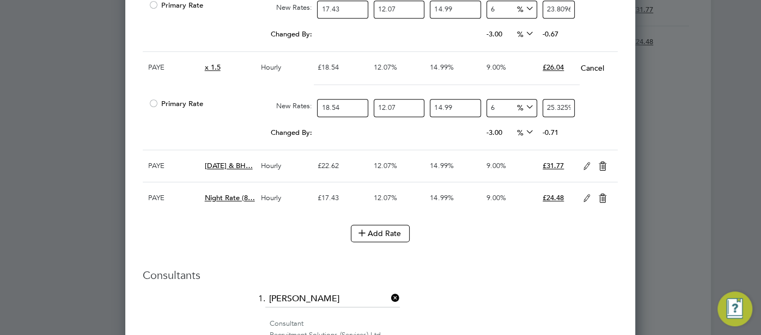
type input "6"
click at [580, 162] on icon at bounding box center [587, 166] width 14 height 9
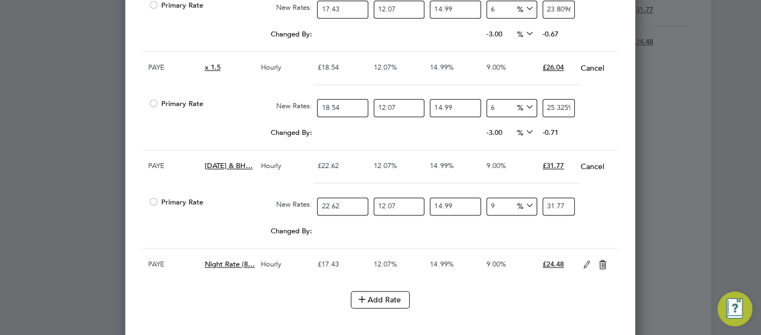
drag, startPoint x: 497, startPoint y: 201, endPoint x: 488, endPoint y: 204, distance: 9.0
click at [488, 204] on input "9" at bounding box center [511, 207] width 51 height 18
type input "6"
type input "30.899248121196"
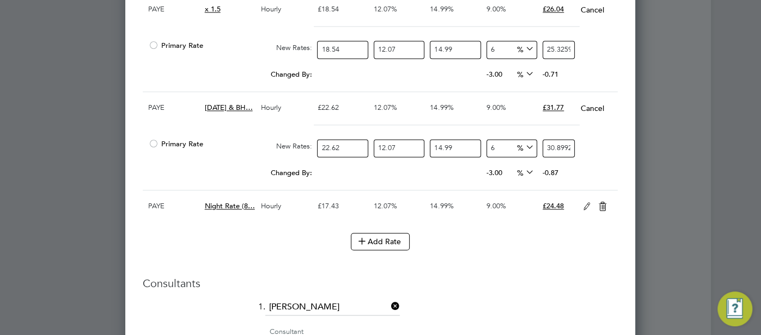
type input "6"
drag, startPoint x: 580, startPoint y: 199, endPoint x: 579, endPoint y: 207, distance: 8.8
click at [582, 203] on icon at bounding box center [587, 207] width 14 height 9
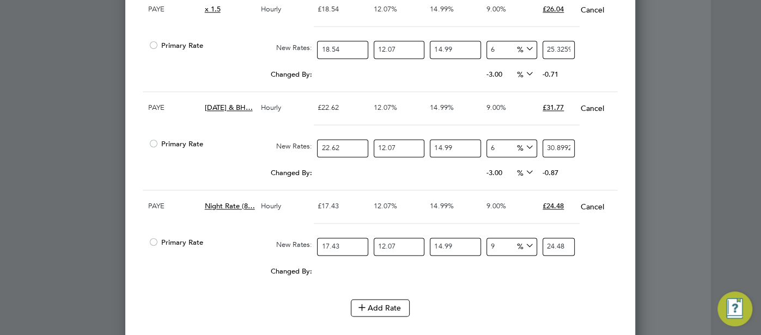
drag, startPoint x: 499, startPoint y: 241, endPoint x: 490, endPoint y: 247, distance: 10.9
click at [478, 244] on div "Primary Rate New Rates: 17.43 12.07 n/a 14.99 n/a 9 0 % 24.48" at bounding box center [380, 246] width 475 height 29
type input "6"
type input "23.809632836094"
type input "6"
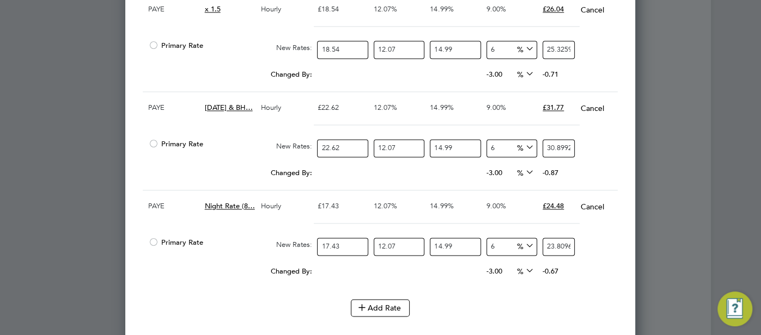
click at [578, 268] on div "-0.67" at bounding box center [568, 271] width 56 height 21
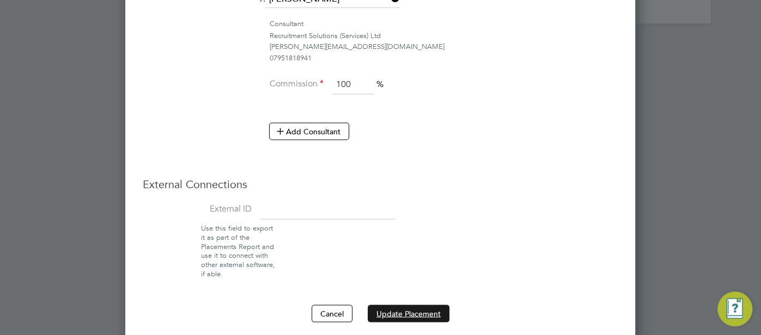
click at [427, 305] on button "Update Placement" at bounding box center [409, 313] width 82 height 17
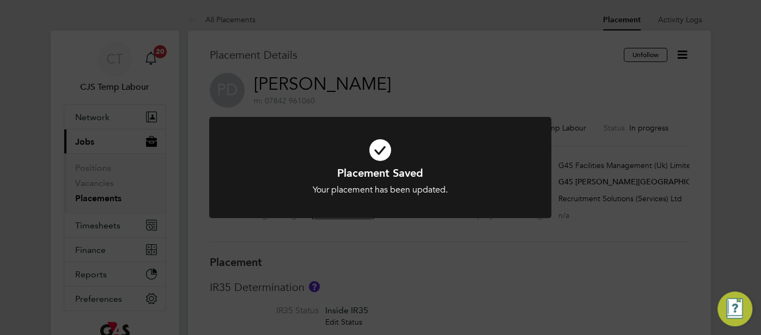
click at [384, 151] on icon at bounding box center [379, 150] width 283 height 42
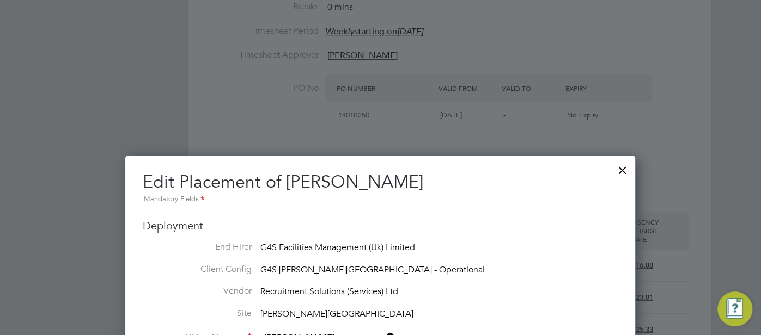
click at [626, 172] on div at bounding box center [623, 168] width 20 height 20
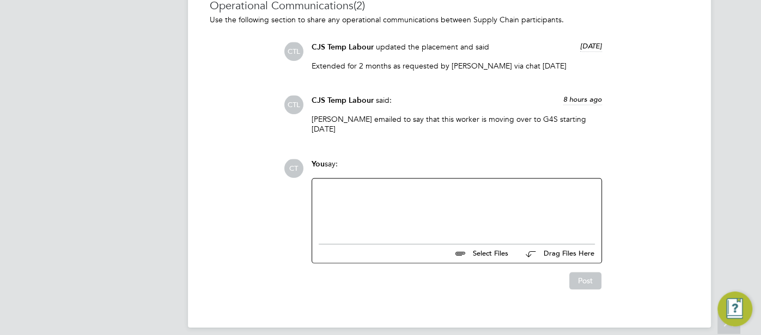
click at [419, 203] on div at bounding box center [457, 208] width 276 height 47
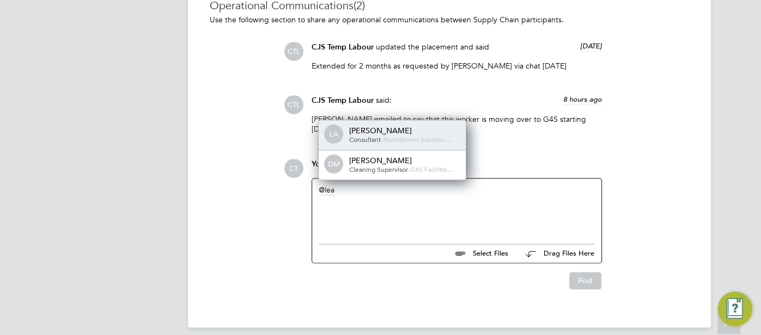
click at [423, 135] on span "Recruitment Solution…" at bounding box center [417, 139] width 69 height 9
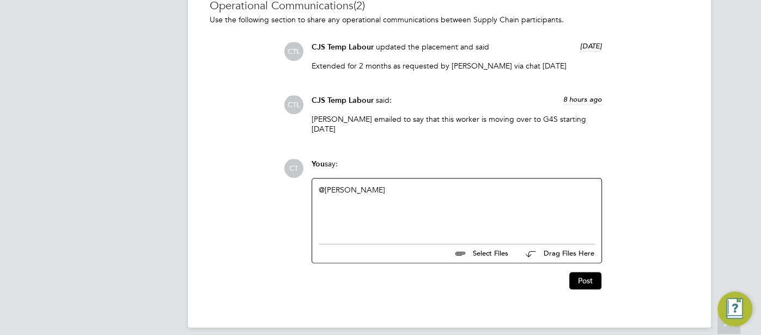
paste div
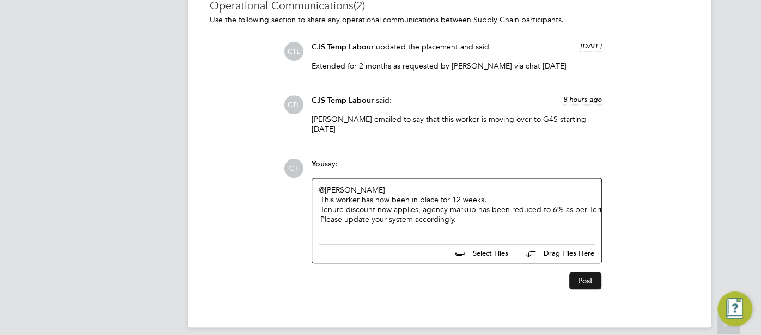
click at [575, 273] on button "Post" at bounding box center [585, 280] width 32 height 17
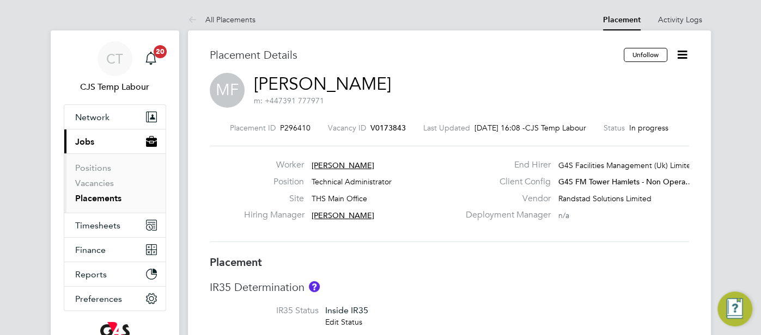
type input "Danny Glass"
type input "30 Jun 2025"
type input "05 Oct 2025"
type input "08:30"
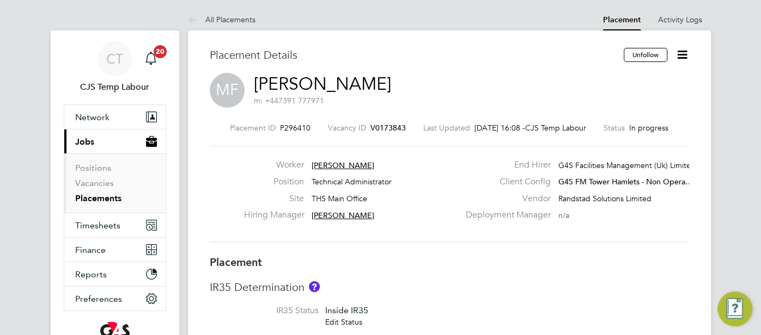
type input "17:30"
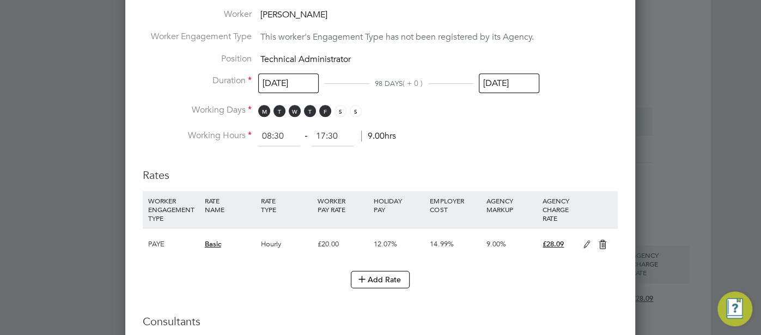
click at [584, 245] on icon at bounding box center [587, 245] width 14 height 9
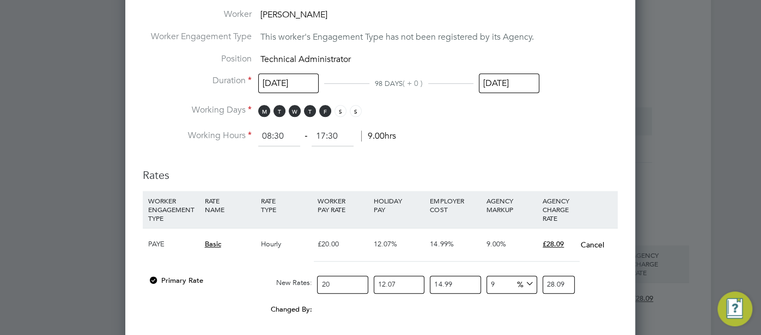
drag, startPoint x: 511, startPoint y: 281, endPoint x: 486, endPoint y: 282, distance: 25.1
click at [486, 282] on input "9" at bounding box center [511, 285] width 51 height 18
type input "6"
type input "27.320290116"
type input "6"
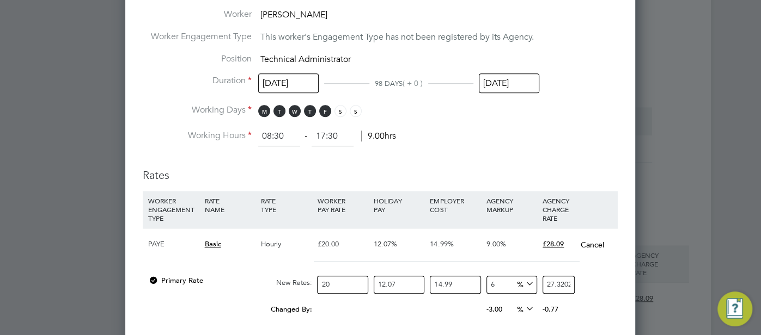
drag, startPoint x: 603, startPoint y: 265, endPoint x: 609, endPoint y: 258, distance: 9.4
click at [603, 266] on div at bounding box center [380, 265] width 475 height 9
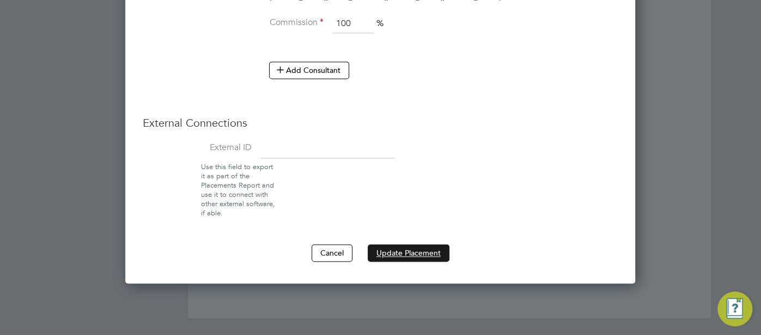
click at [412, 251] on button "Update Placement" at bounding box center [409, 252] width 82 height 17
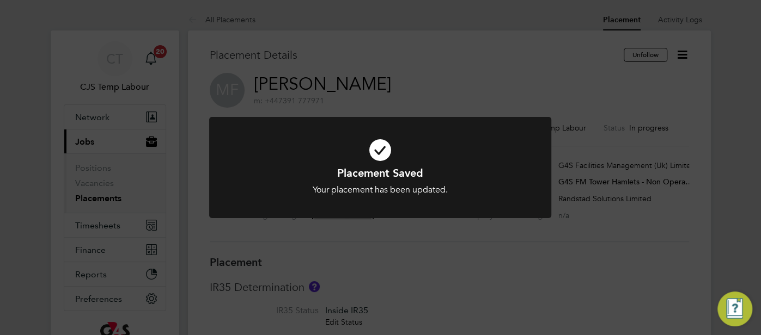
click at [383, 152] on icon at bounding box center [379, 150] width 283 height 42
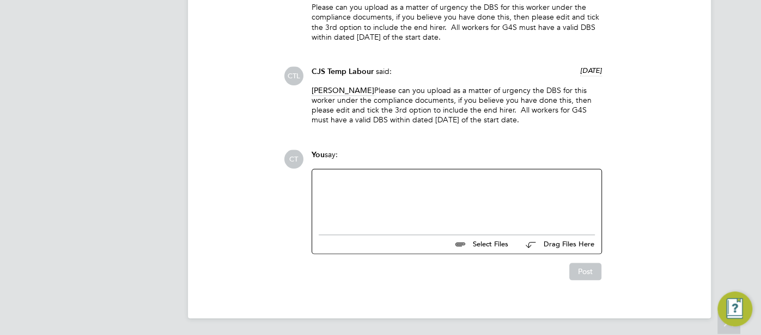
click at [341, 197] on div at bounding box center [457, 199] width 276 height 47
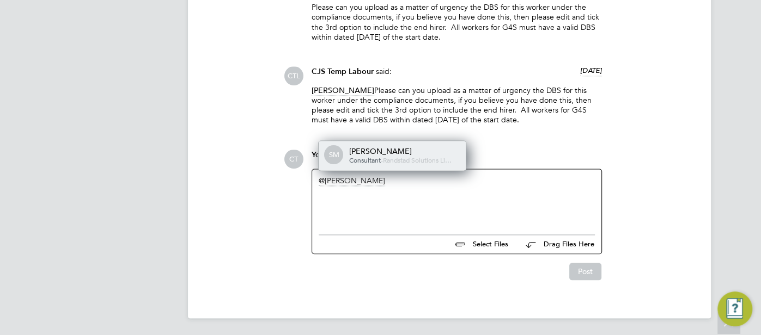
click at [384, 152] on div "Scott McGlynn" at bounding box center [403, 151] width 109 height 10
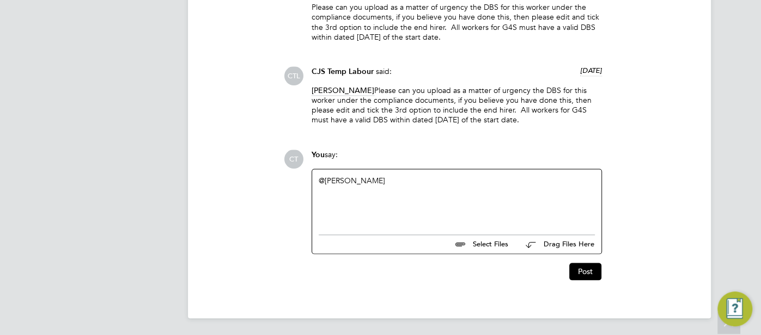
paste div
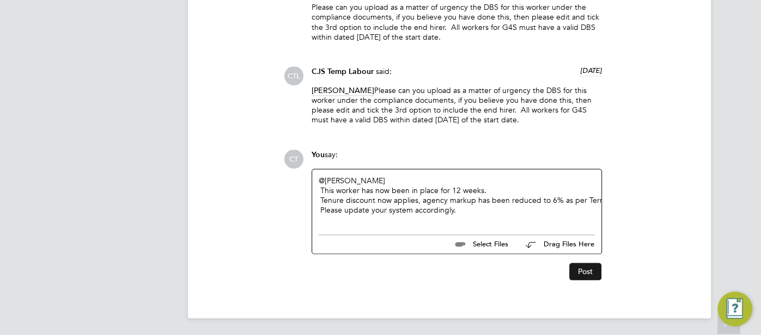
click at [587, 272] on button "Post" at bounding box center [585, 271] width 32 height 17
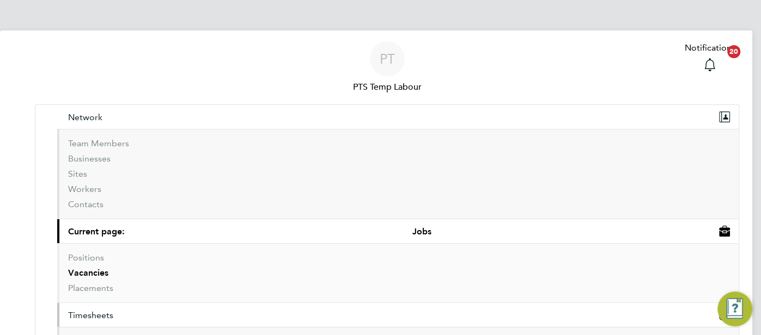
click at [104, 310] on span "Timesheets" at bounding box center [90, 315] width 45 height 10
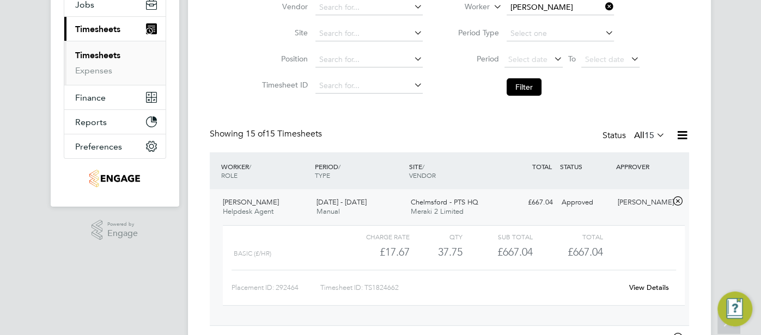
drag, startPoint x: 405, startPoint y: 103, endPoint x: 385, endPoint y: 97, distance: 20.0
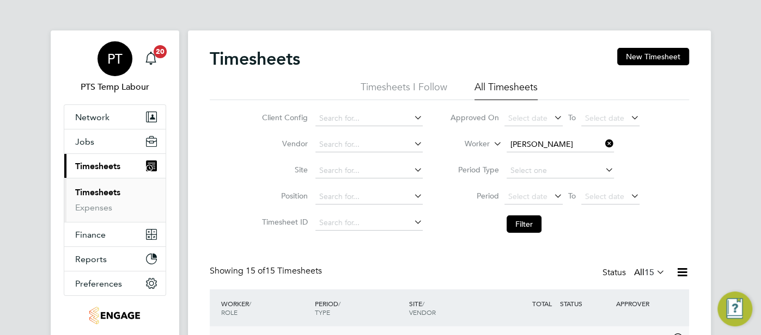
drag, startPoint x: 116, startPoint y: 66, endPoint x: 129, endPoint y: 68, distance: 13.1
click at [116, 67] on div "PT" at bounding box center [114, 58] width 35 height 35
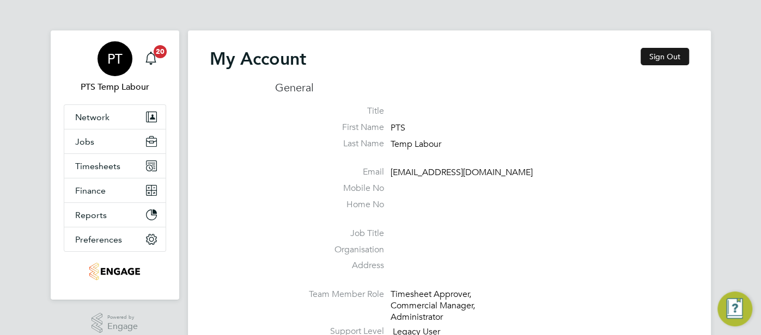
click at [659, 59] on button "Sign Out" at bounding box center [664, 56] width 48 height 17
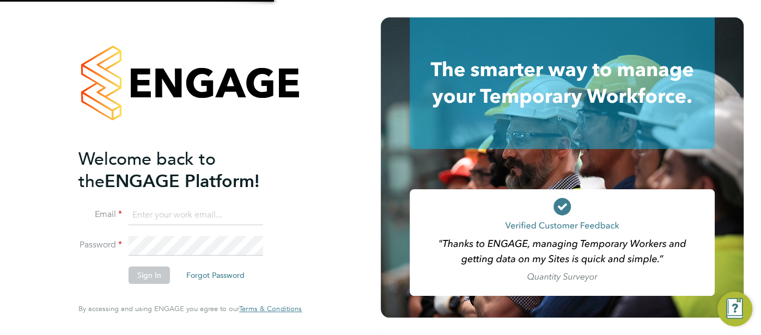
type input "[EMAIL_ADDRESS][DOMAIN_NAME]"
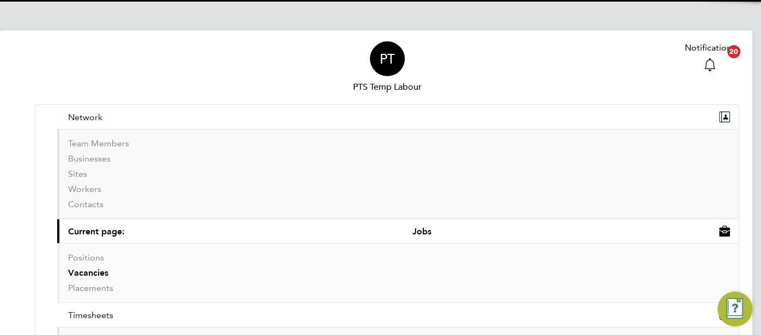
click at [370, 57] on div "PT" at bounding box center [387, 58] width 35 height 35
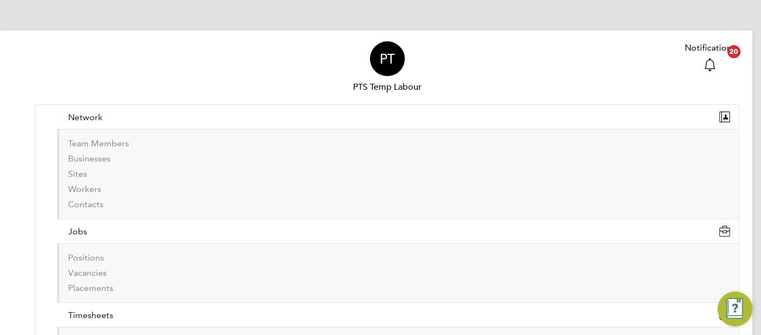
type input "[EMAIL_ADDRESS][DOMAIN_NAME]"
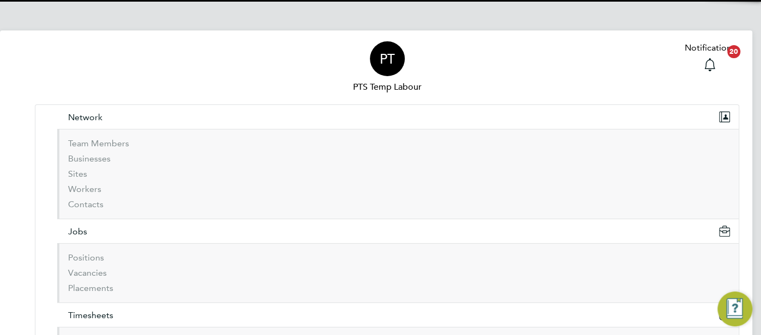
drag, startPoint x: 678, startPoint y: 54, endPoint x: 672, endPoint y: 58, distance: 6.8
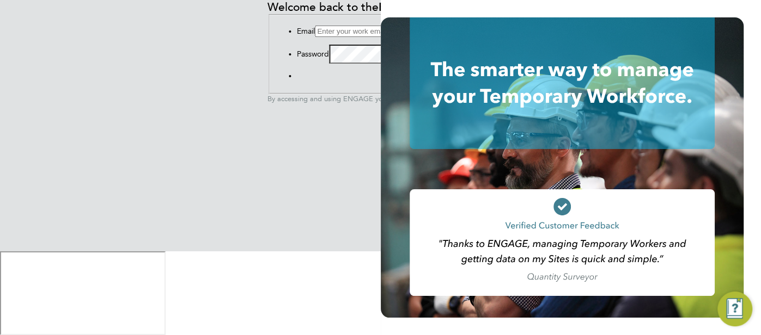
type input "pts.templabour@uk.g4s.com"
drag, startPoint x: 264, startPoint y: 213, endPoint x: 95, endPoint y: 217, distance: 169.4
click at [297, 37] on li "Email pts.templabour@uk.g4s.com" at bounding box center [391, 31] width 188 height 11
click at [315, 37] on input "pts.templabour@uk.g4s.com" at bounding box center [363, 31] width 96 height 11
drag, startPoint x: 243, startPoint y: 217, endPoint x: 132, endPoint y: 212, distance: 111.2
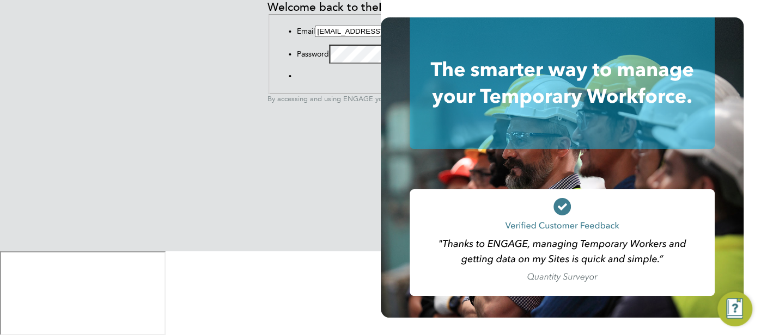
click at [315, 37] on input "pts.templabour@uk.g4s.com" at bounding box center [363, 31] width 96 height 11
type input "cjs.templabour@uk.g4s.com"
drag, startPoint x: 145, startPoint y: 274, endPoint x: 155, endPoint y: 268, distance: 11.2
click at [297, 78] on button "Sign In" at bounding box center [297, 78] width 0 height 0
